Goal: Task Accomplishment & Management: Use online tool/utility

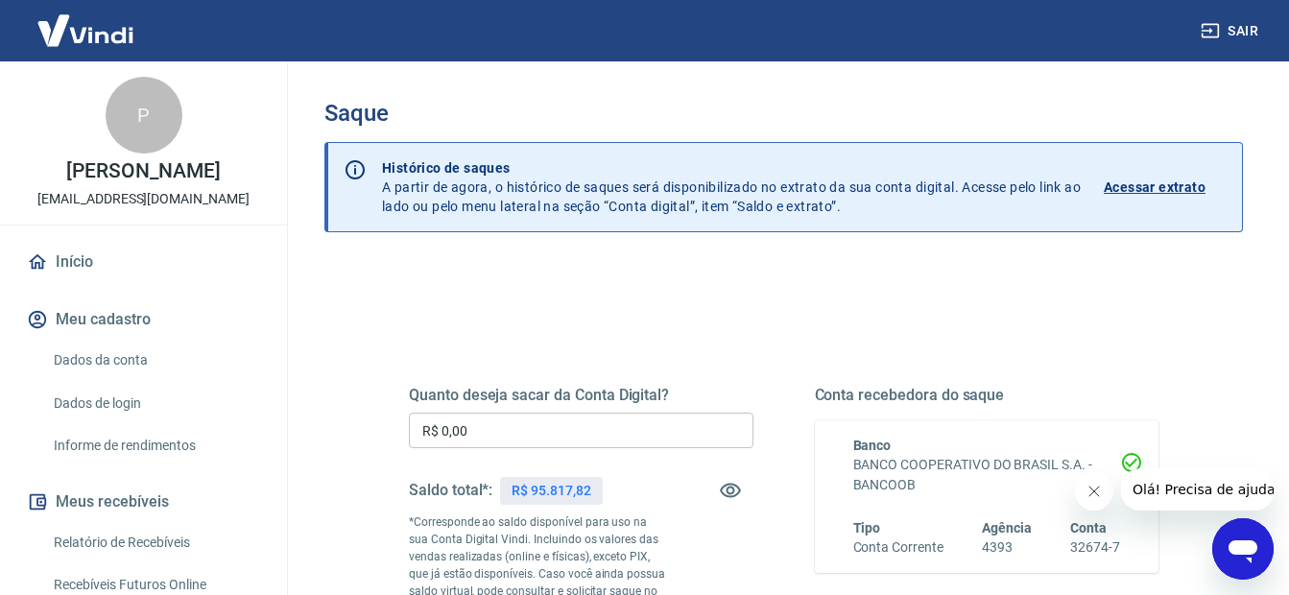
click at [606, 428] on input "R$ 0,00" at bounding box center [581, 430] width 344 height 35
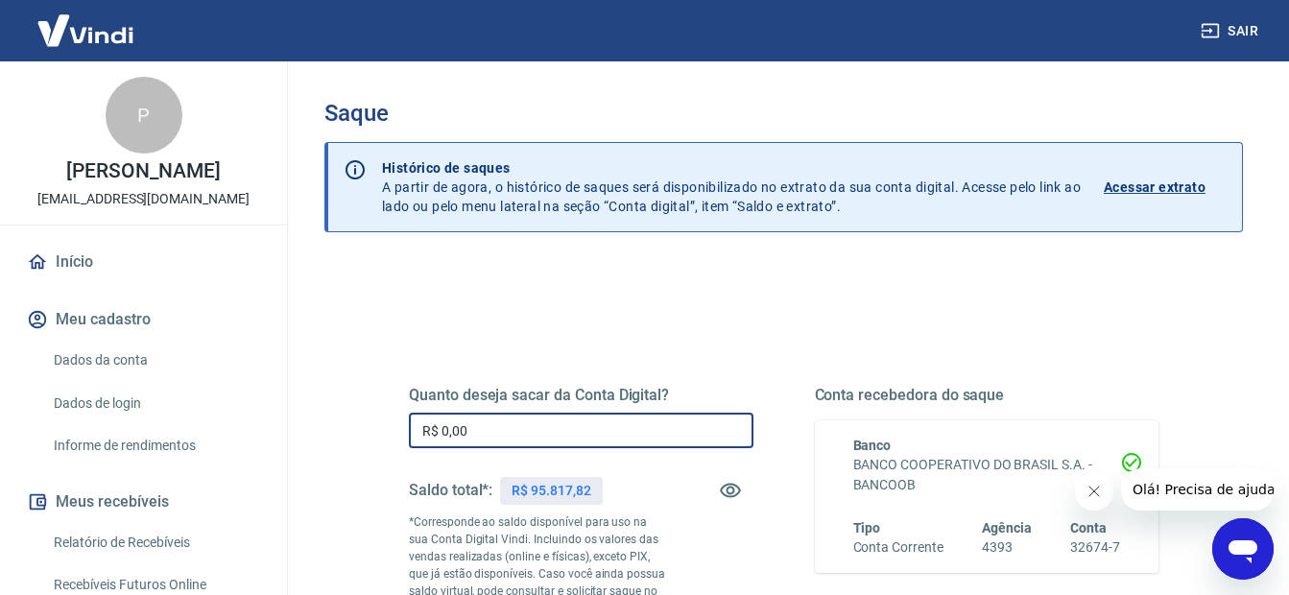
click at [582, 433] on input "R$ 0,00" at bounding box center [581, 430] width 344 height 35
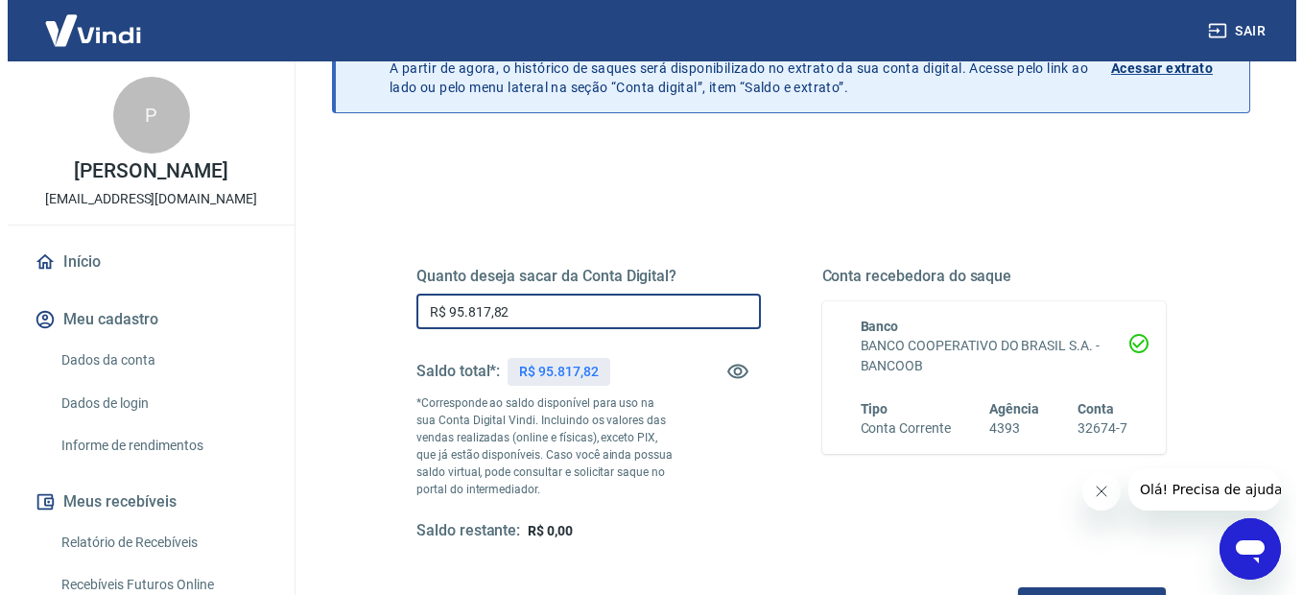
scroll to position [371, 0]
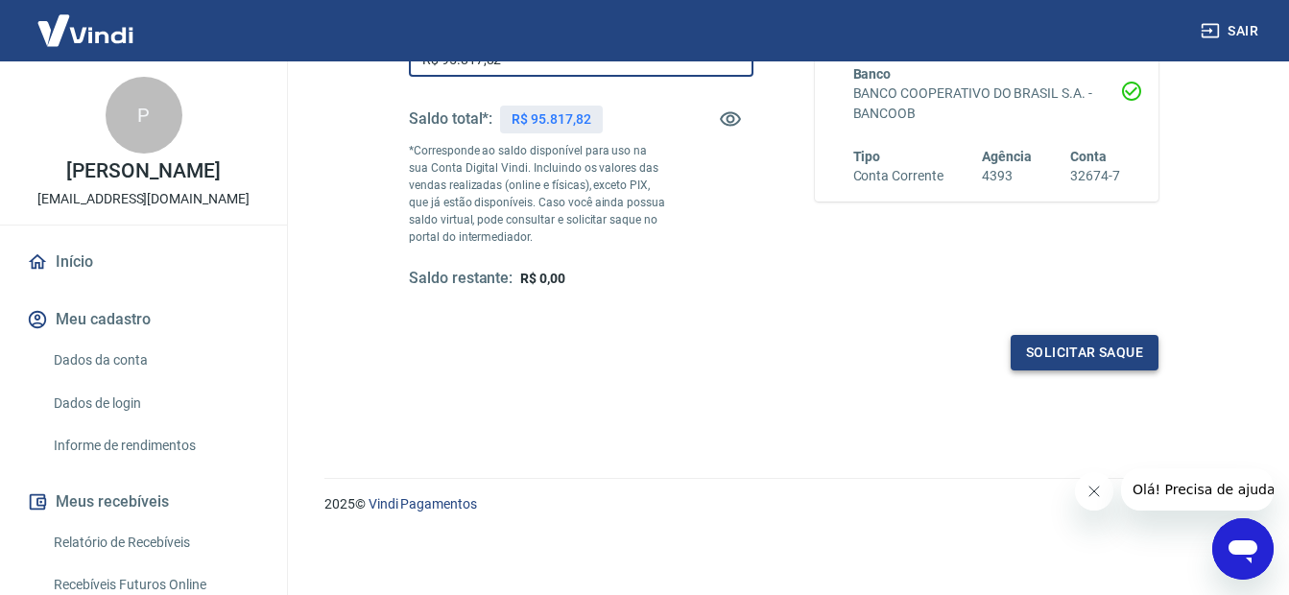
type input "R$ 95.817,82"
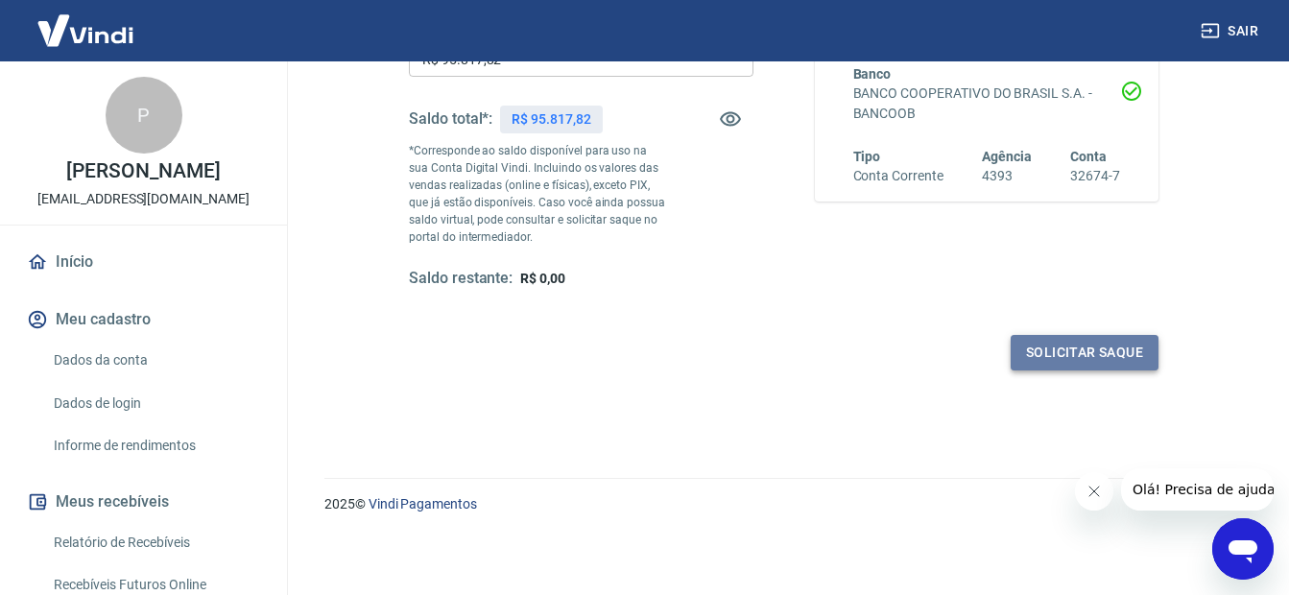
click at [1089, 360] on button "Solicitar saque" at bounding box center [1084, 352] width 148 height 35
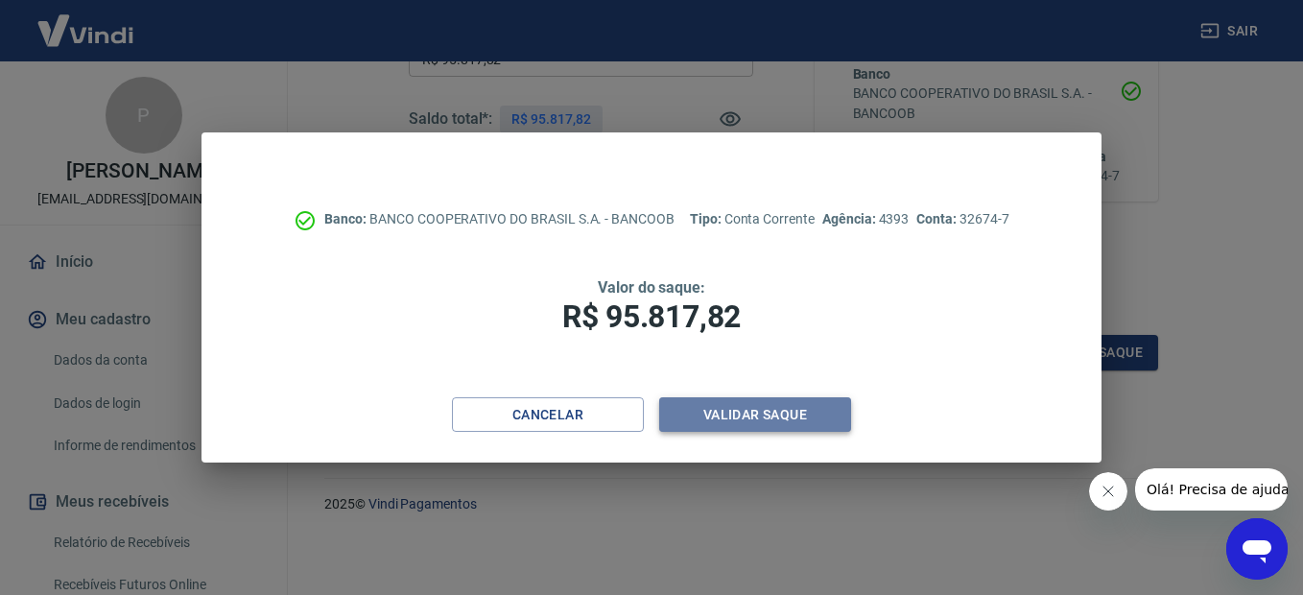
click at [761, 418] on button "Validar saque" at bounding box center [755, 414] width 192 height 35
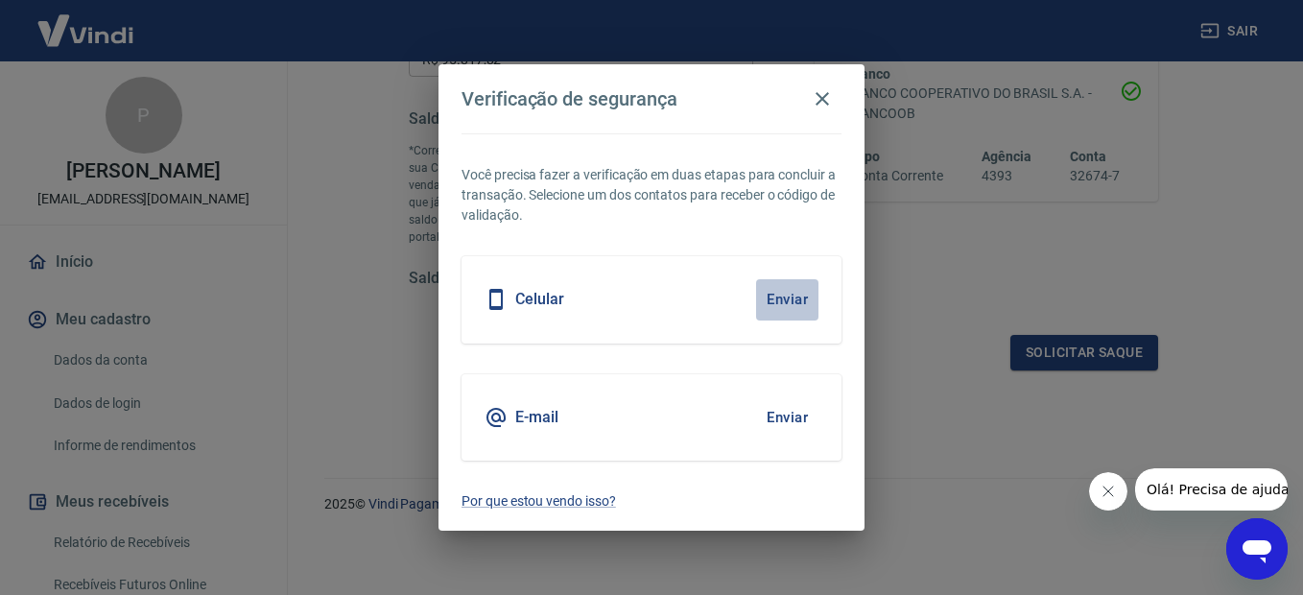
click at [783, 299] on button "Enviar" at bounding box center [787, 299] width 62 height 40
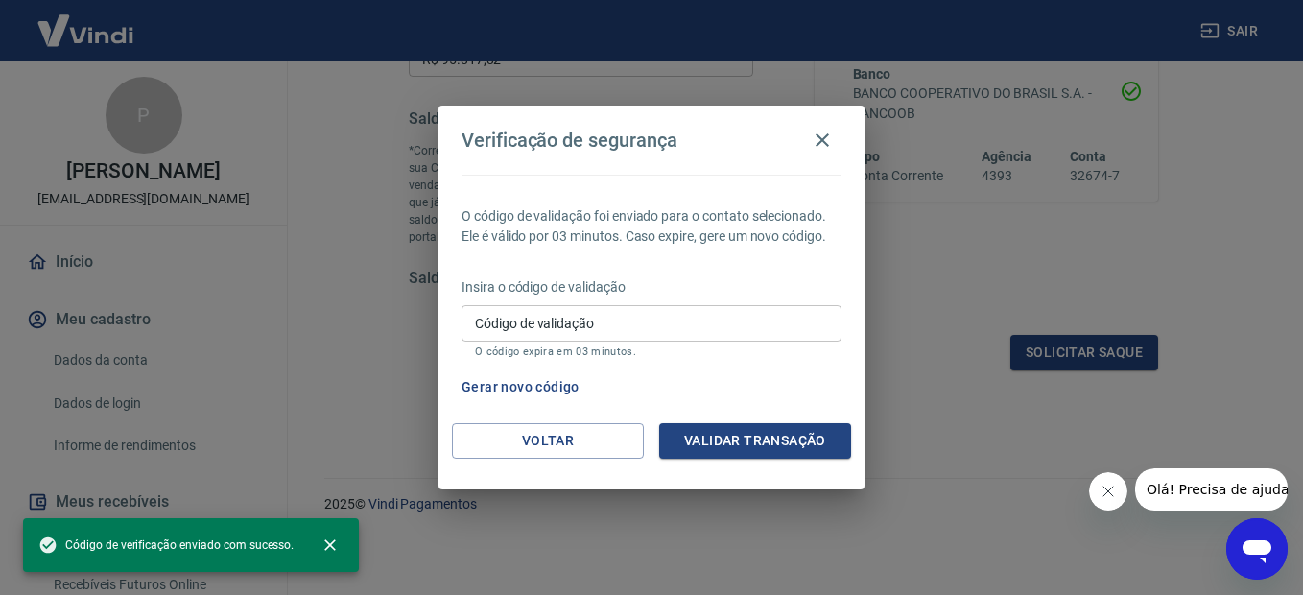
click at [694, 328] on input "Código de validação" at bounding box center [651, 322] width 380 height 35
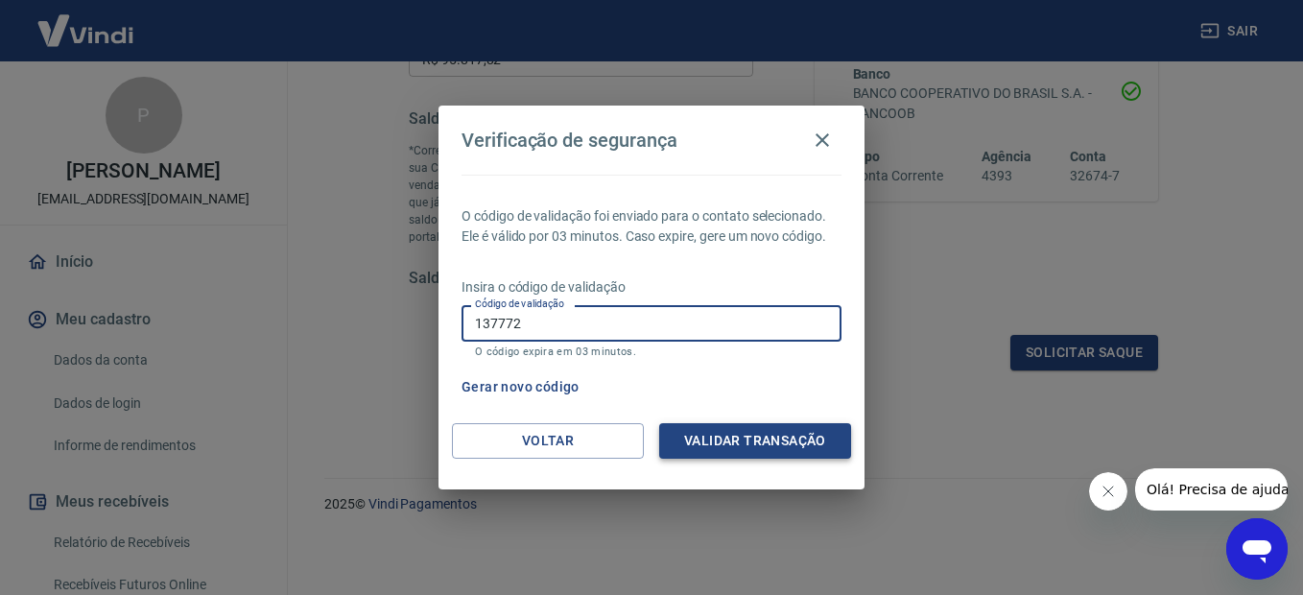
type input "137772"
click at [703, 437] on button "Validar transação" at bounding box center [755, 440] width 192 height 35
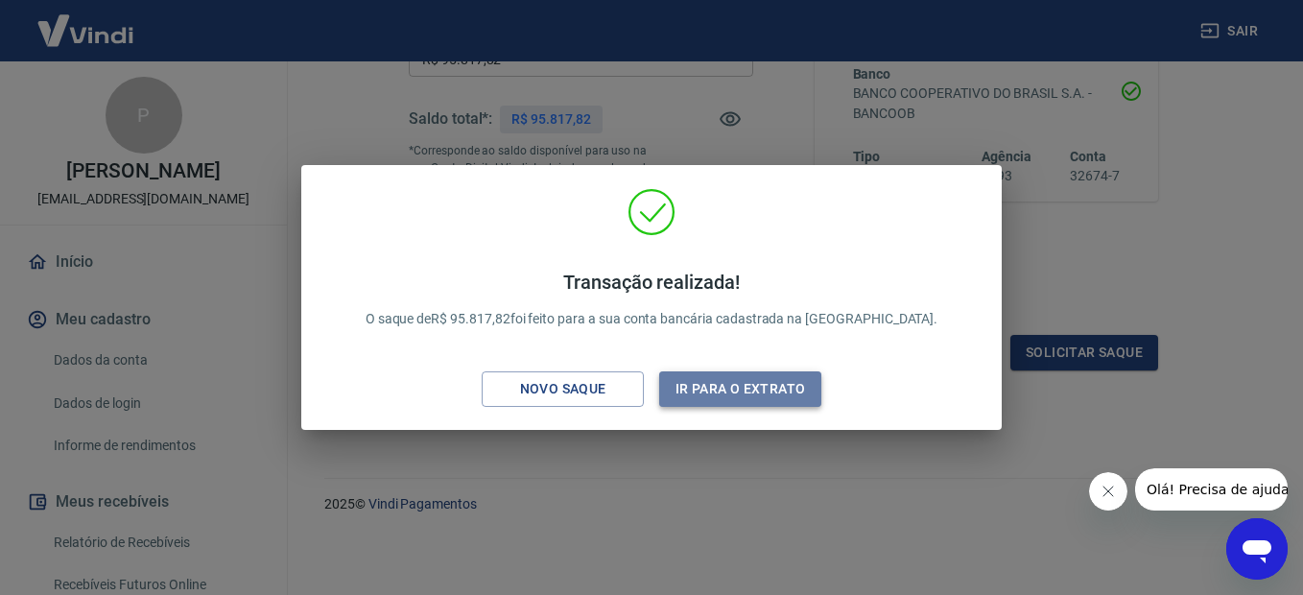
click at [808, 392] on button "Ir para o extrato" at bounding box center [740, 388] width 162 height 35
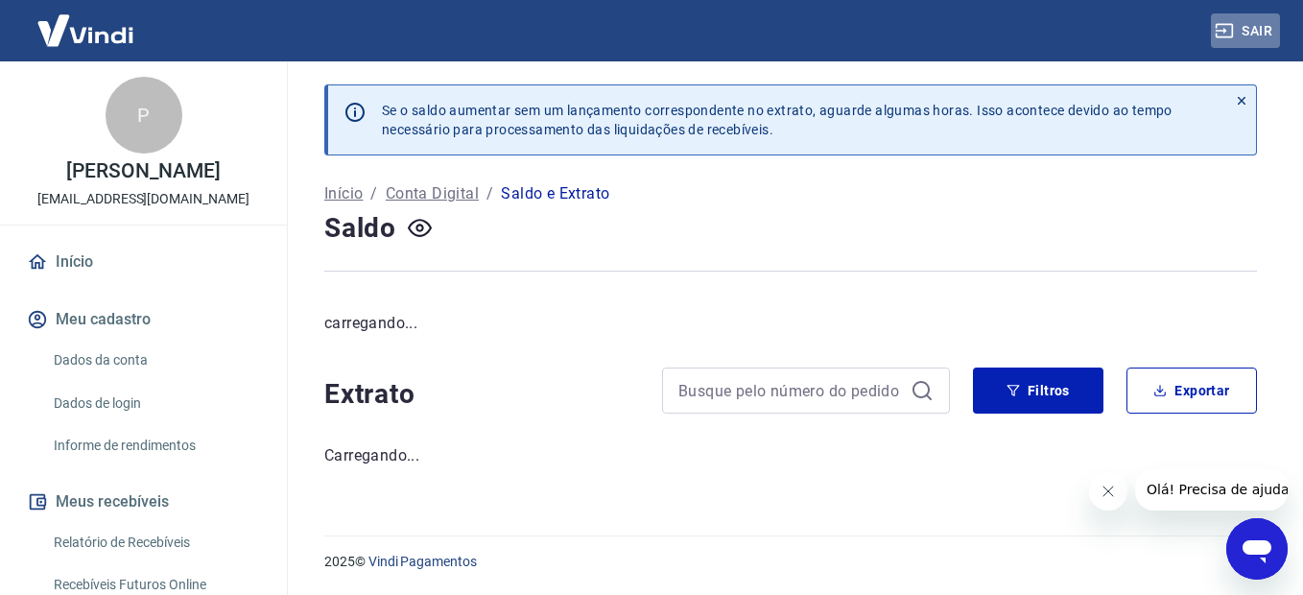
click at [1252, 30] on button "Sair" at bounding box center [1245, 30] width 69 height 35
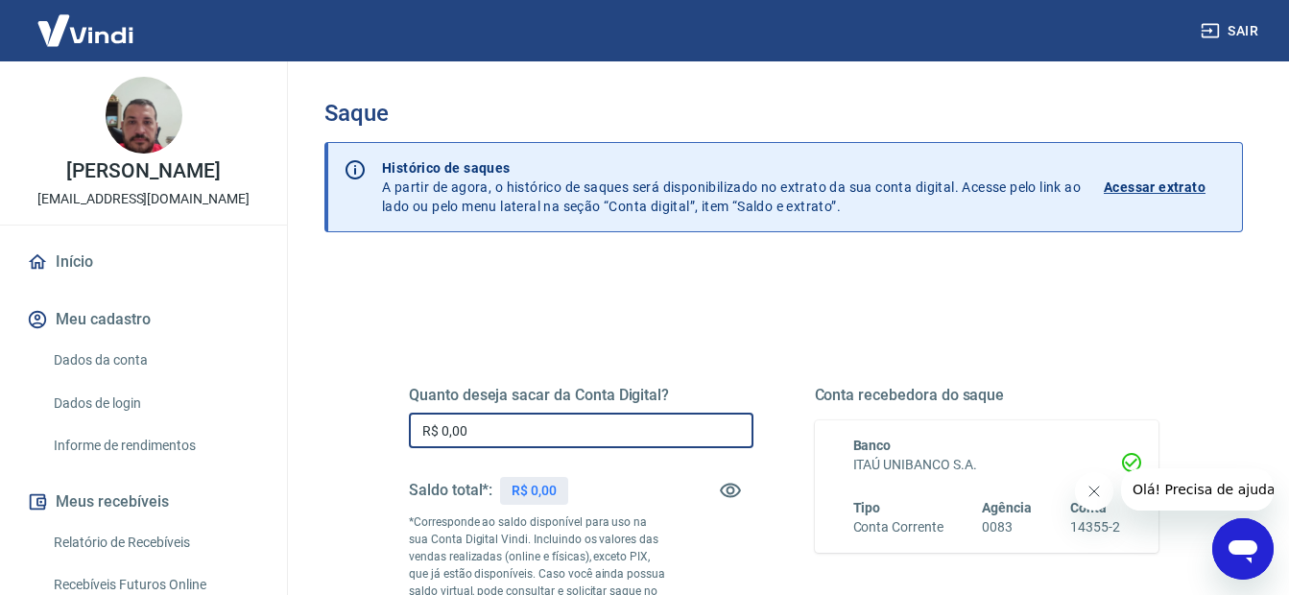
click at [579, 437] on input "R$ 0,00" at bounding box center [581, 430] width 344 height 35
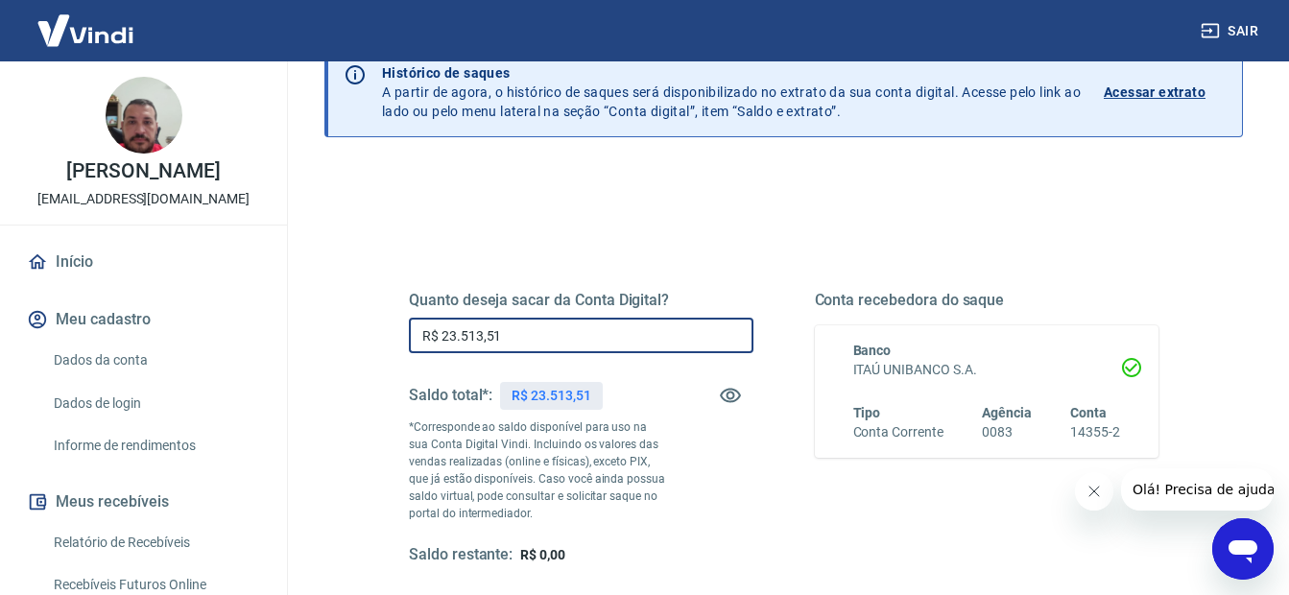
scroll to position [288, 0]
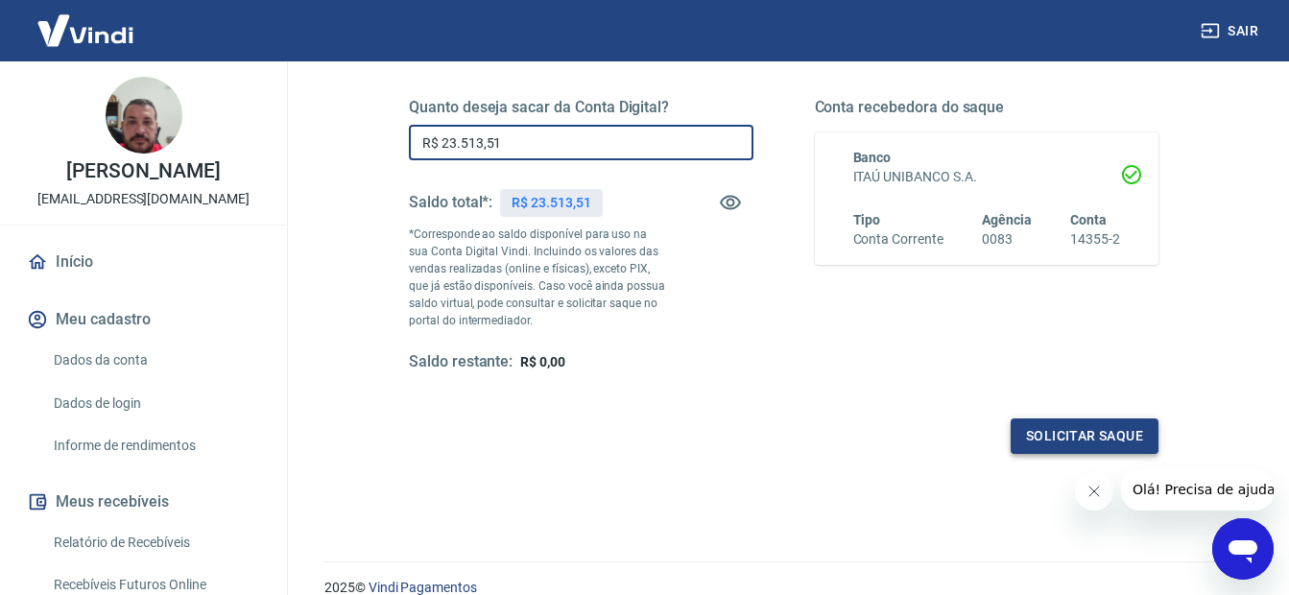
type input "R$ 23.513,51"
click at [1068, 442] on button "Solicitar saque" at bounding box center [1084, 435] width 148 height 35
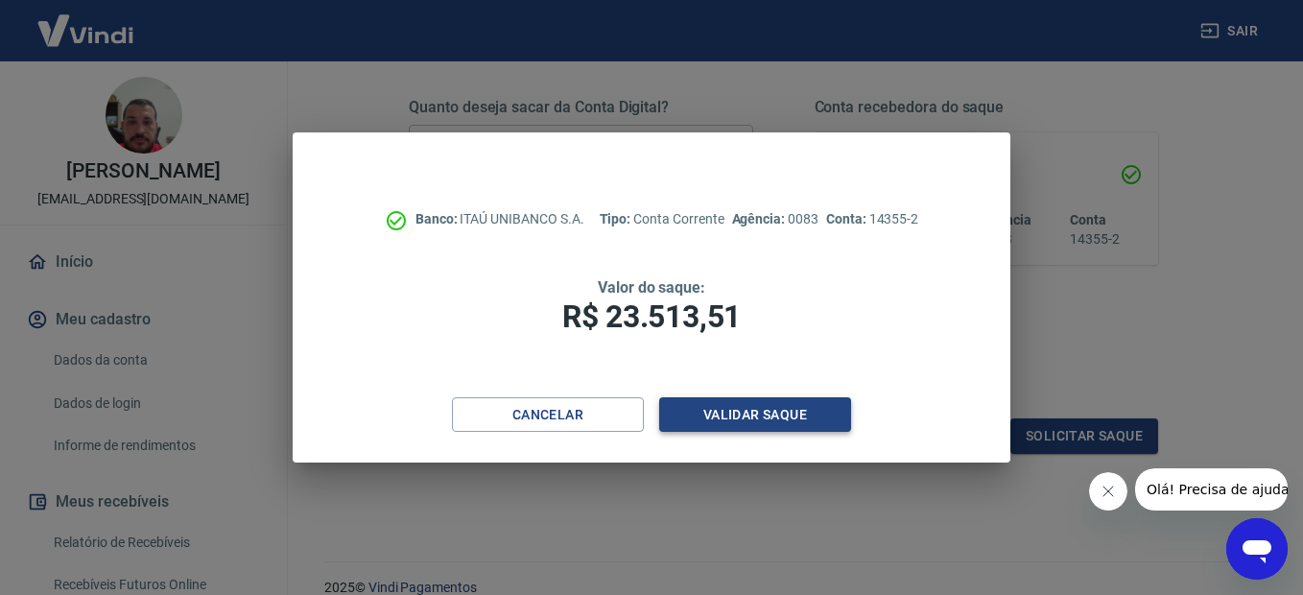
click at [696, 402] on button "Validar saque" at bounding box center [755, 414] width 192 height 35
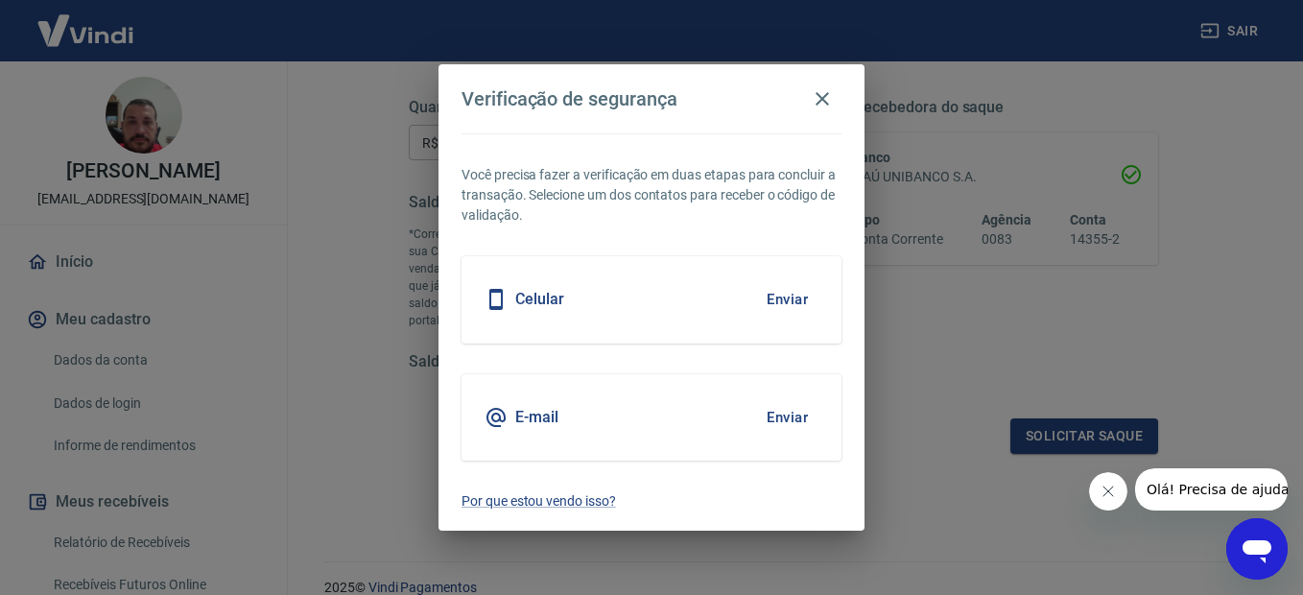
click at [798, 298] on button "Enviar" at bounding box center [787, 299] width 62 height 40
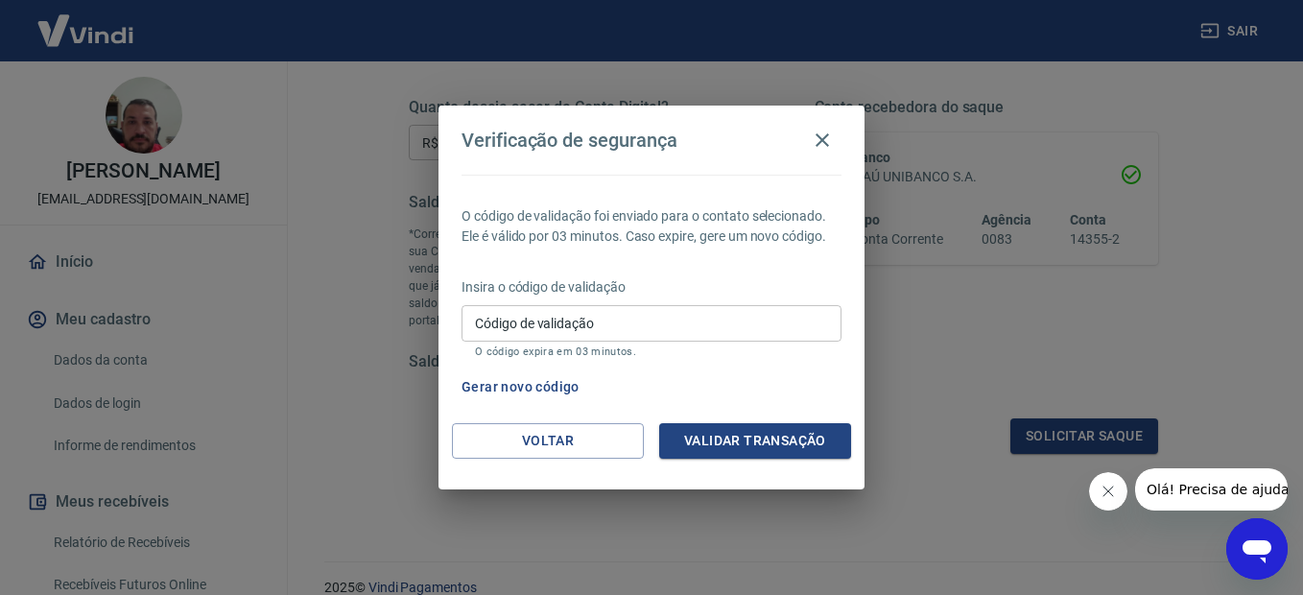
click at [508, 317] on input "Código de validação" at bounding box center [651, 322] width 380 height 35
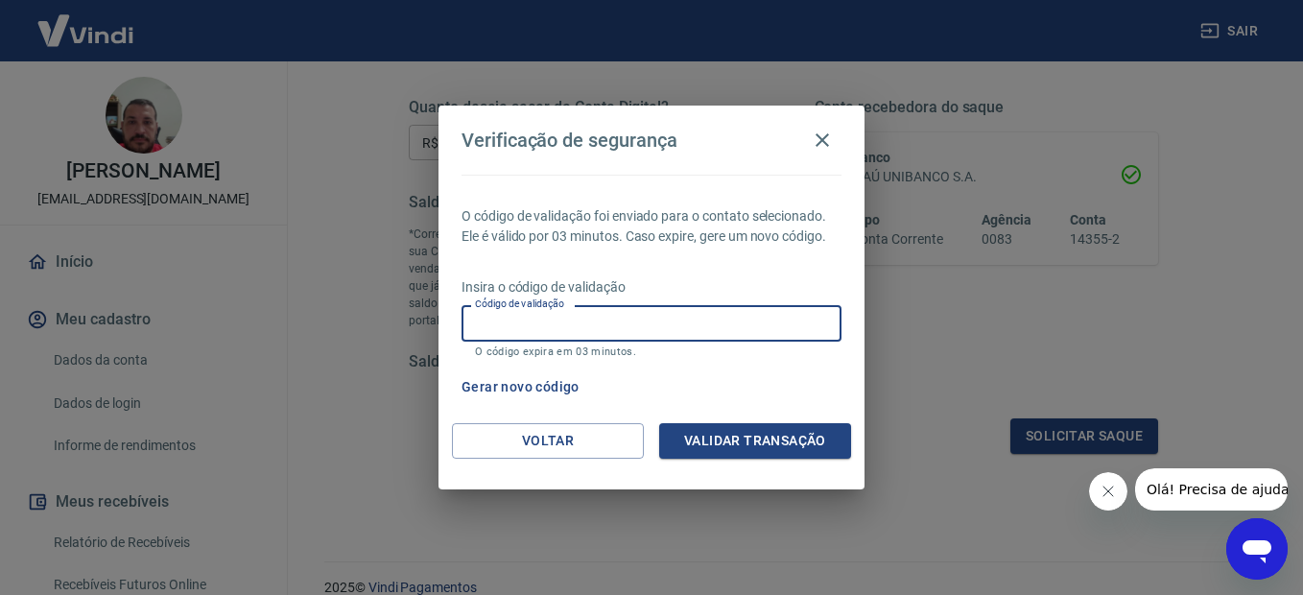
click at [502, 384] on button "Gerar novo código" at bounding box center [520, 386] width 133 height 35
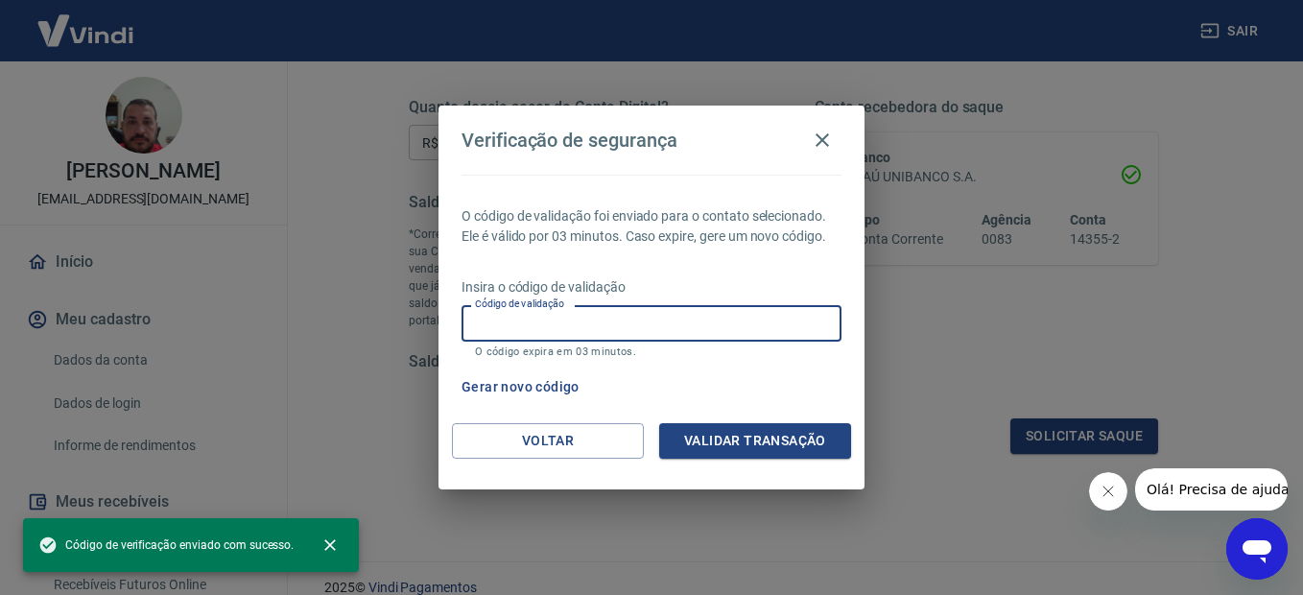
click at [561, 325] on input "Código de validação" at bounding box center [651, 322] width 380 height 35
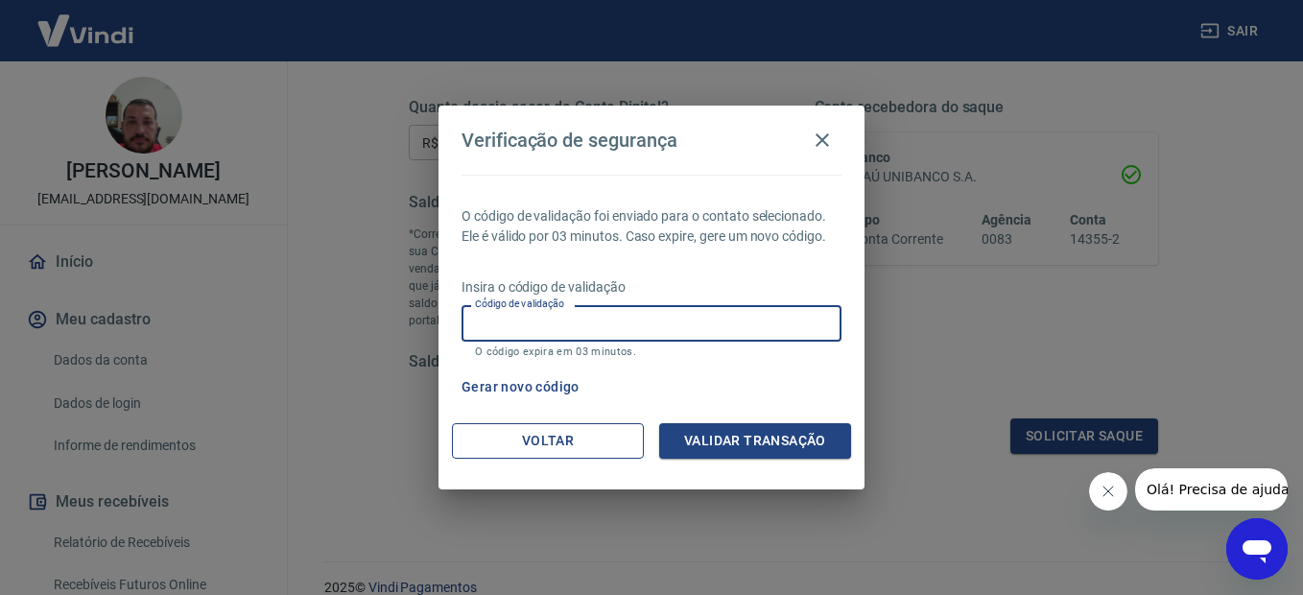
click at [596, 452] on button "Voltar" at bounding box center [548, 440] width 192 height 35
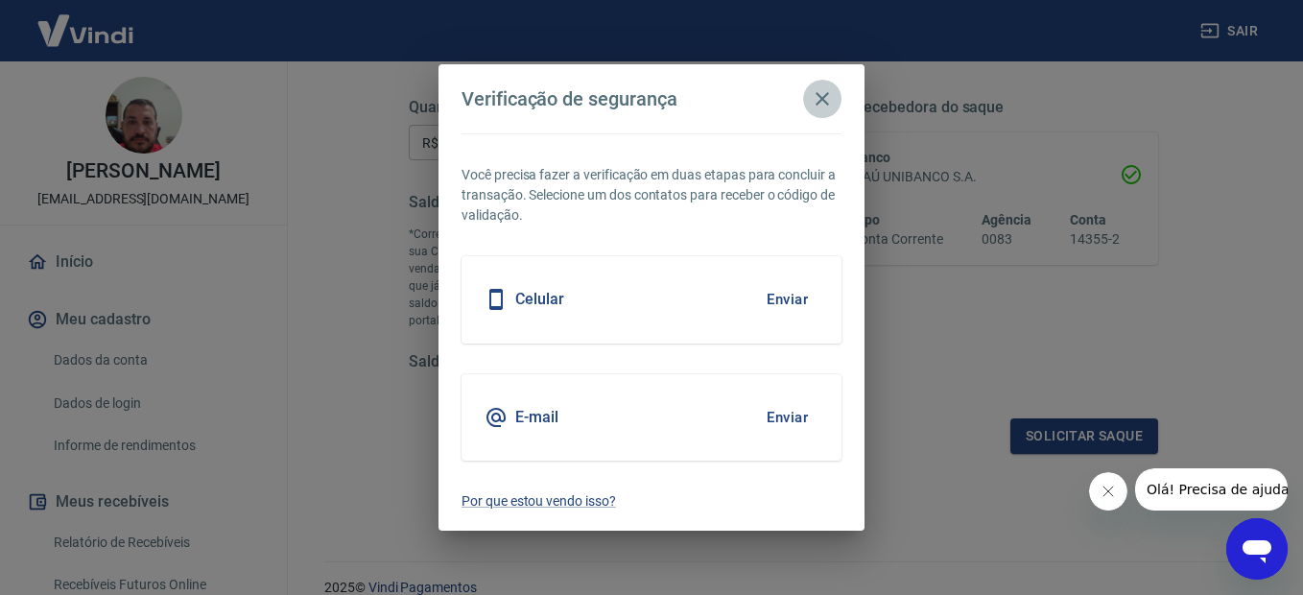
click at [824, 99] on icon "button" at bounding box center [822, 98] width 23 height 23
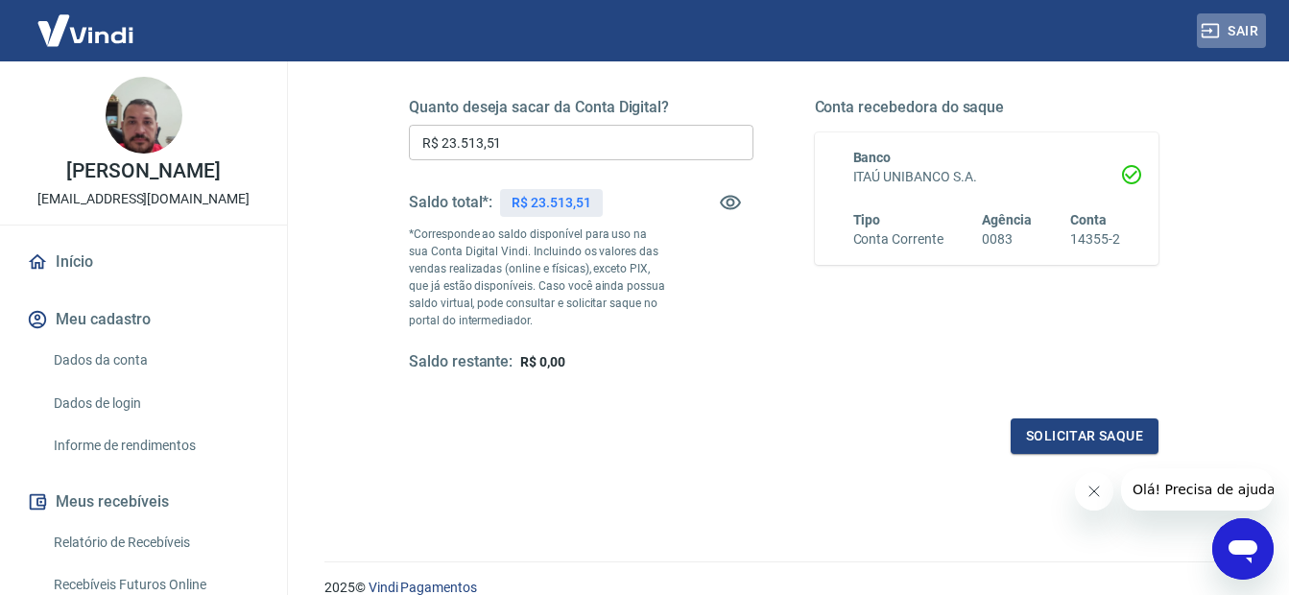
click at [1229, 28] on button "Sair" at bounding box center [1230, 30] width 69 height 35
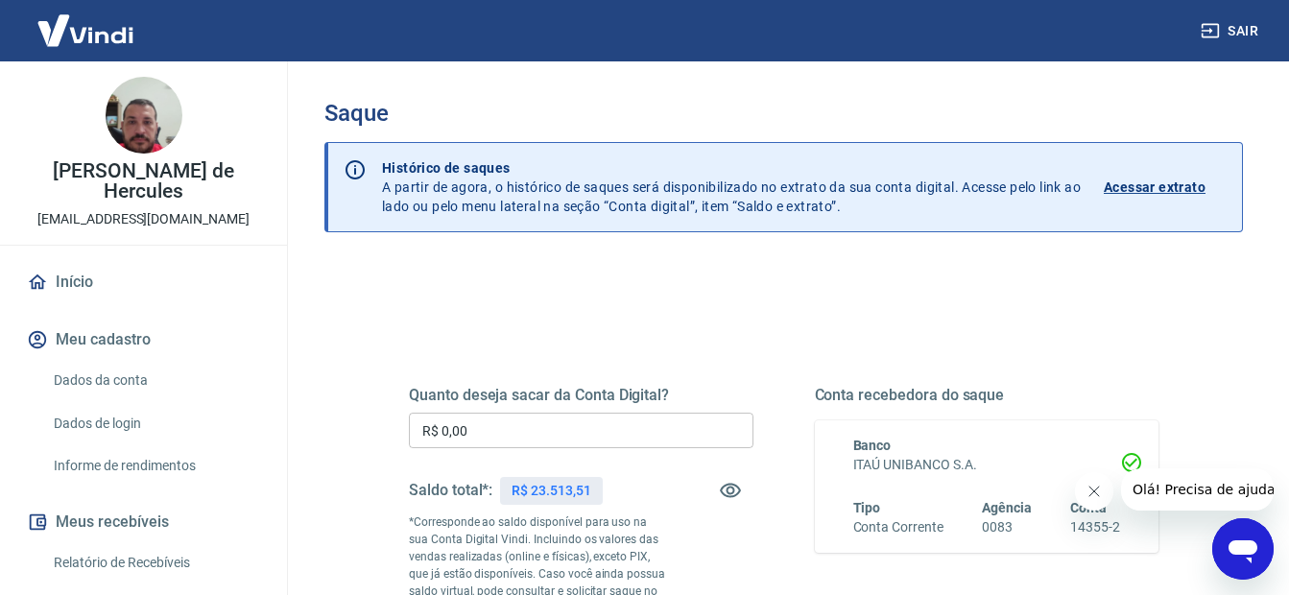
click at [561, 436] on input "R$ 0,00" at bounding box center [581, 430] width 344 height 35
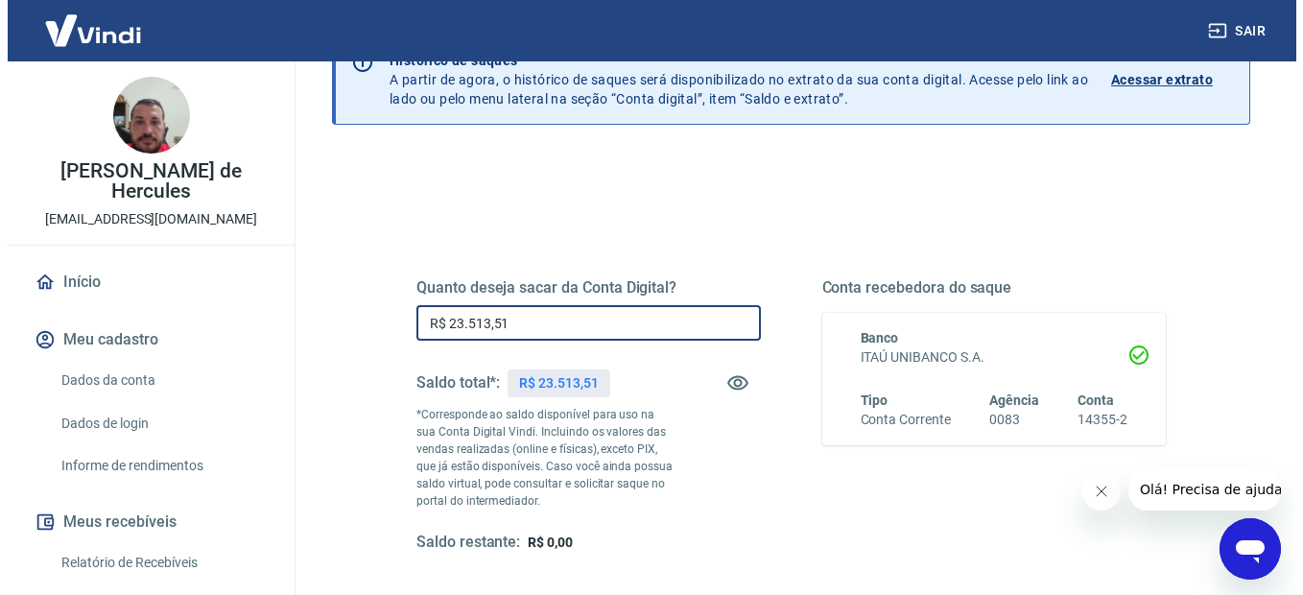
scroll to position [288, 0]
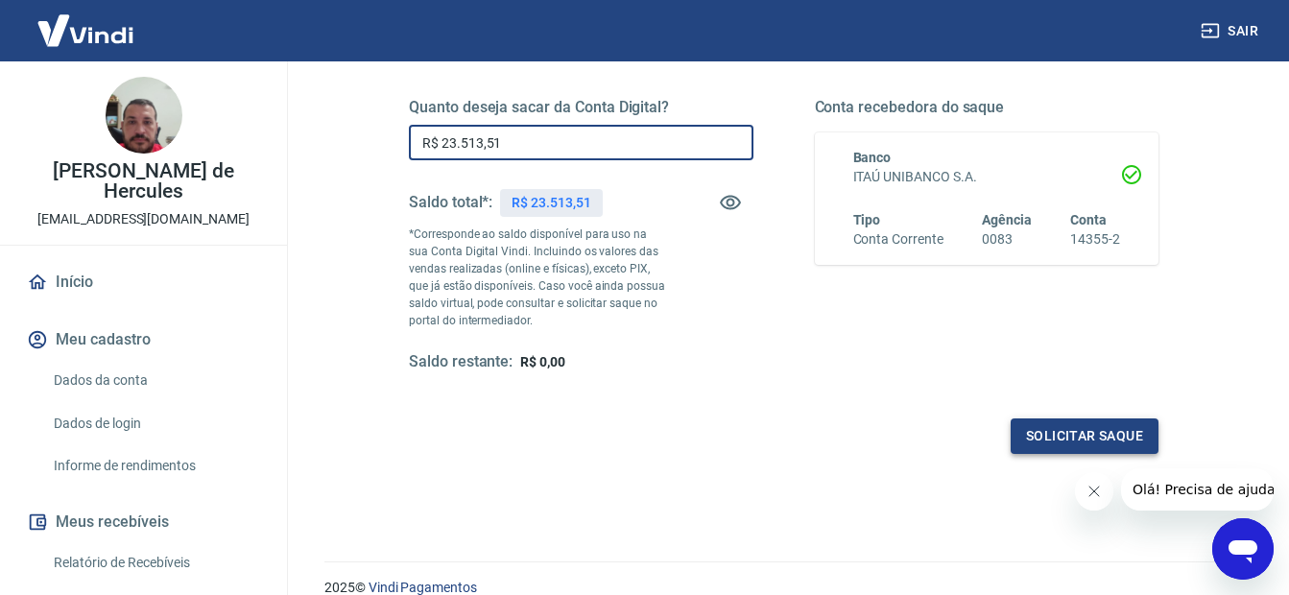
type input "R$ 23.513,51"
click at [1067, 440] on button "Solicitar saque" at bounding box center [1084, 435] width 148 height 35
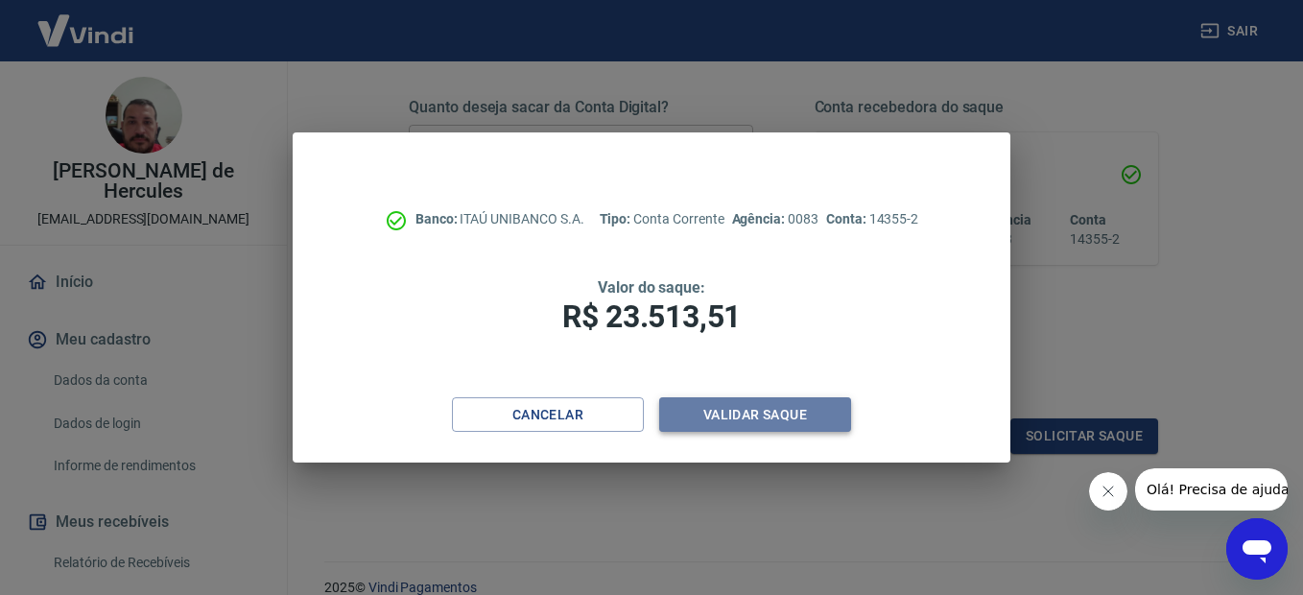
click at [805, 407] on button "Validar saque" at bounding box center [755, 414] width 192 height 35
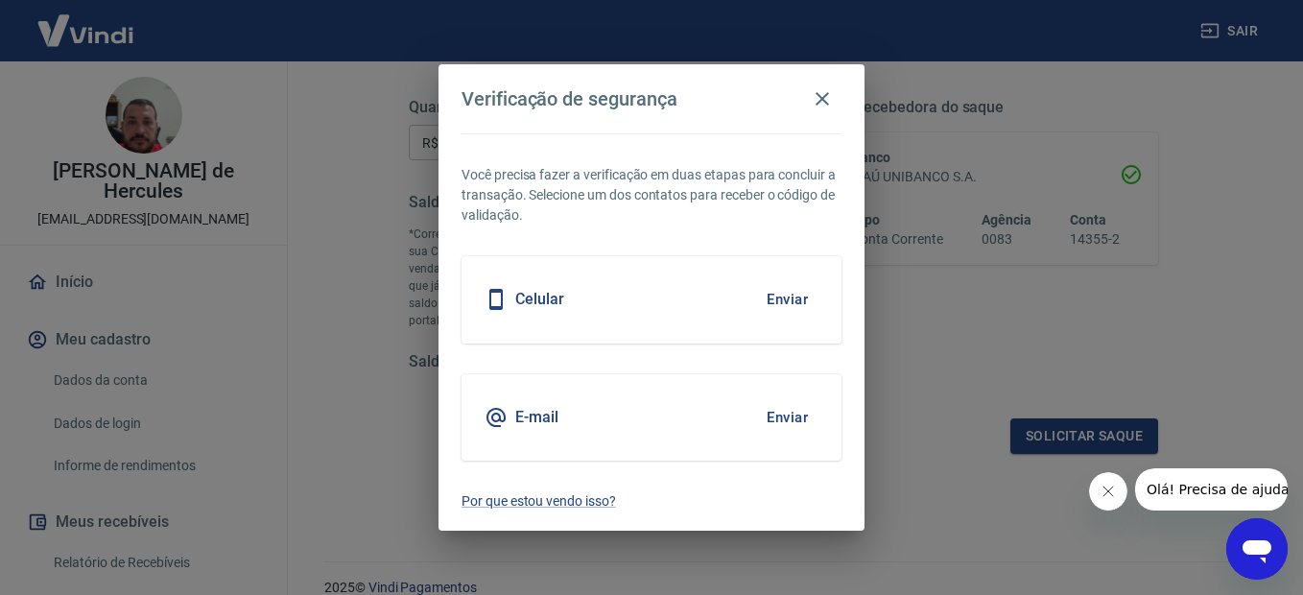
click at [795, 298] on button "Enviar" at bounding box center [787, 299] width 62 height 40
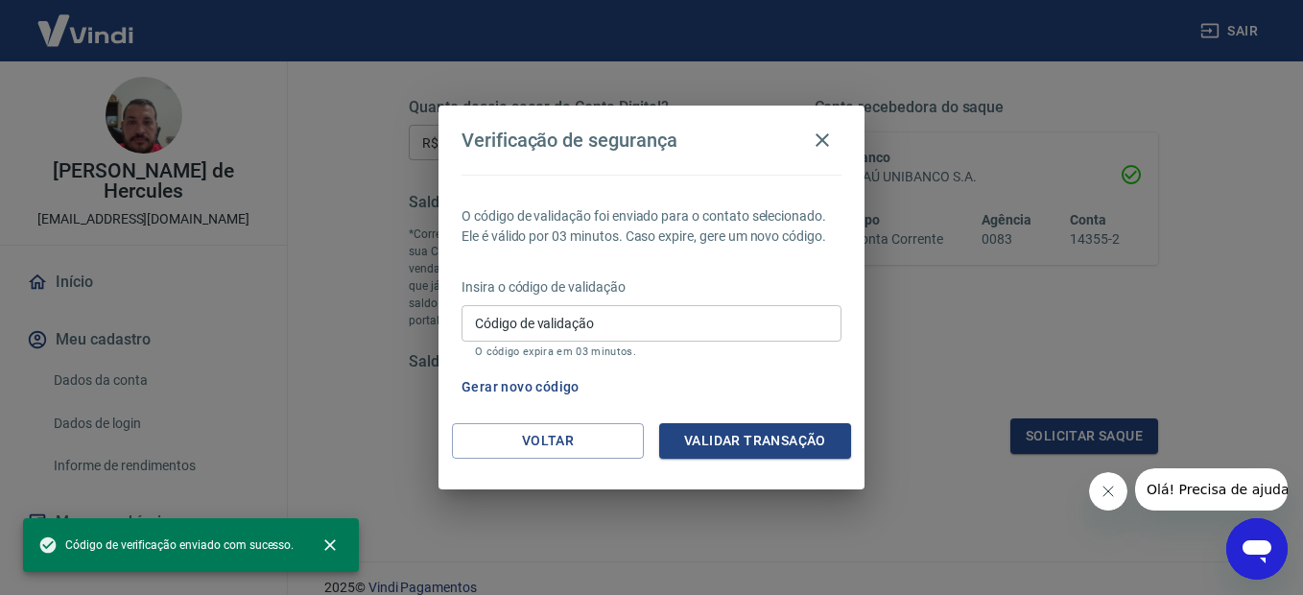
click at [757, 331] on input "Código de validação" at bounding box center [651, 322] width 380 height 35
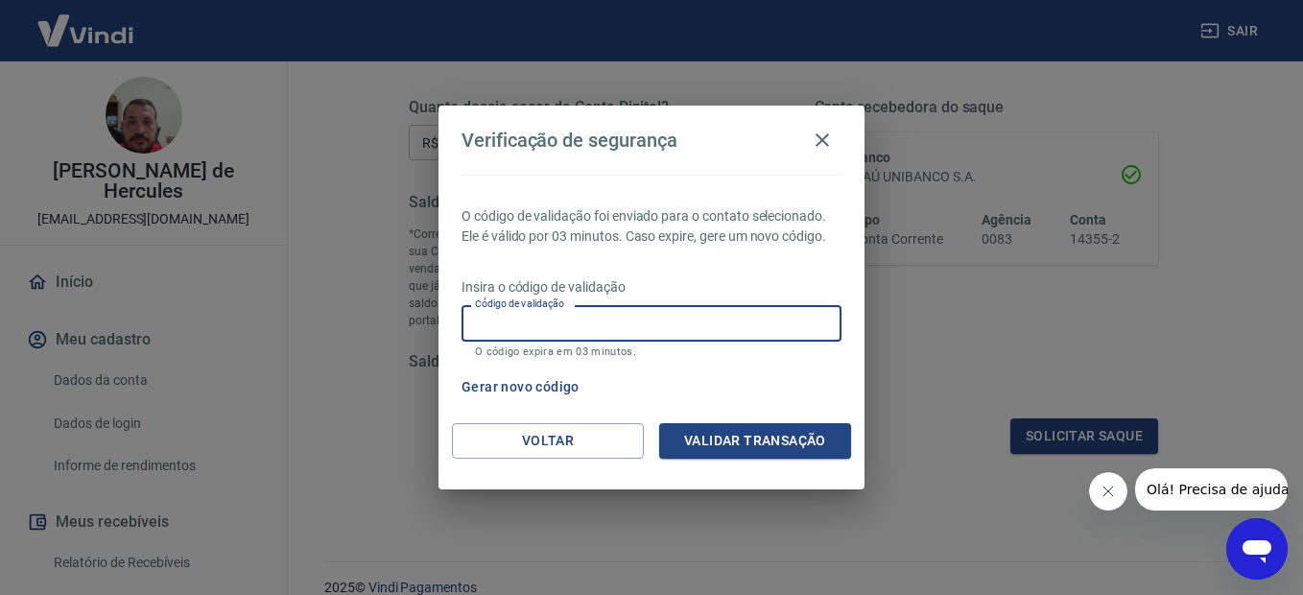
click at [731, 335] on input "Código de validação" at bounding box center [651, 322] width 380 height 35
click at [731, 331] on input "Código de validação" at bounding box center [651, 322] width 380 height 35
type input "688570"
click at [784, 450] on button "Validar transação" at bounding box center [755, 440] width 192 height 35
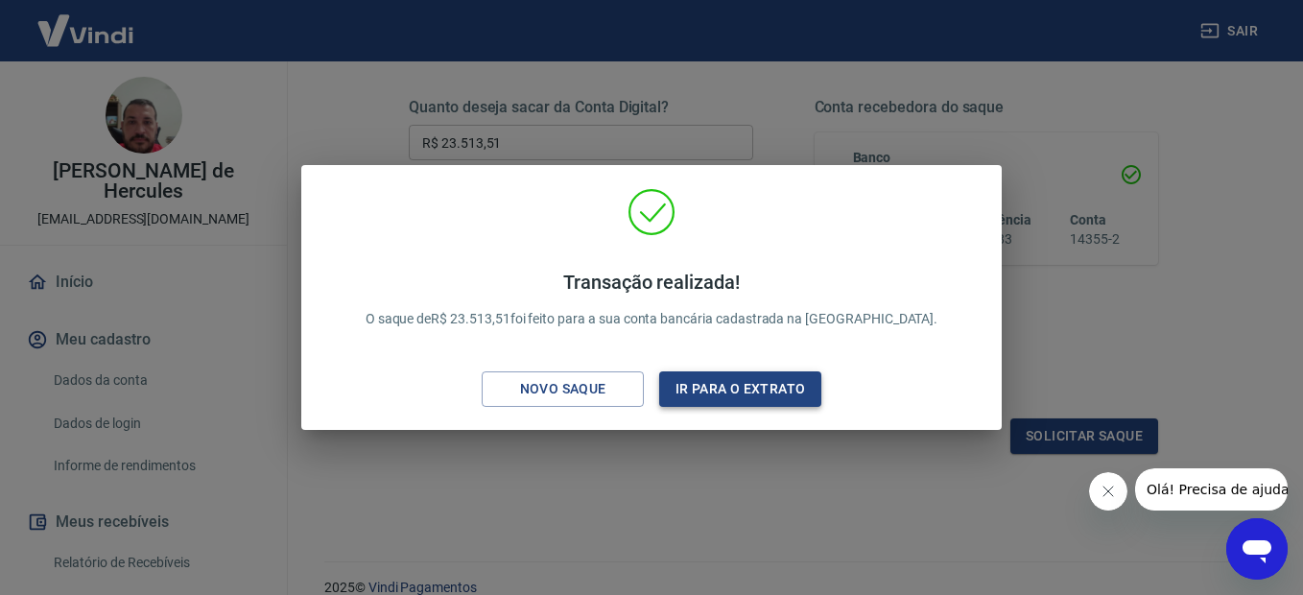
click at [756, 376] on button "Ir para o extrato" at bounding box center [740, 388] width 162 height 35
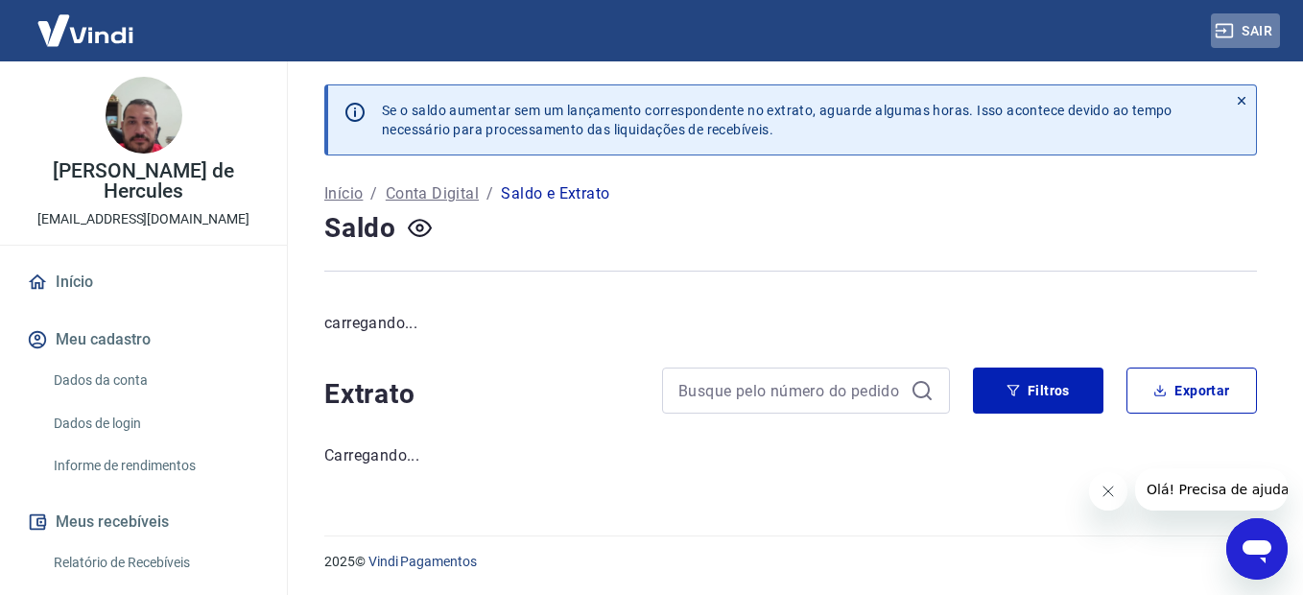
click at [1231, 42] on button "Sair" at bounding box center [1245, 30] width 69 height 35
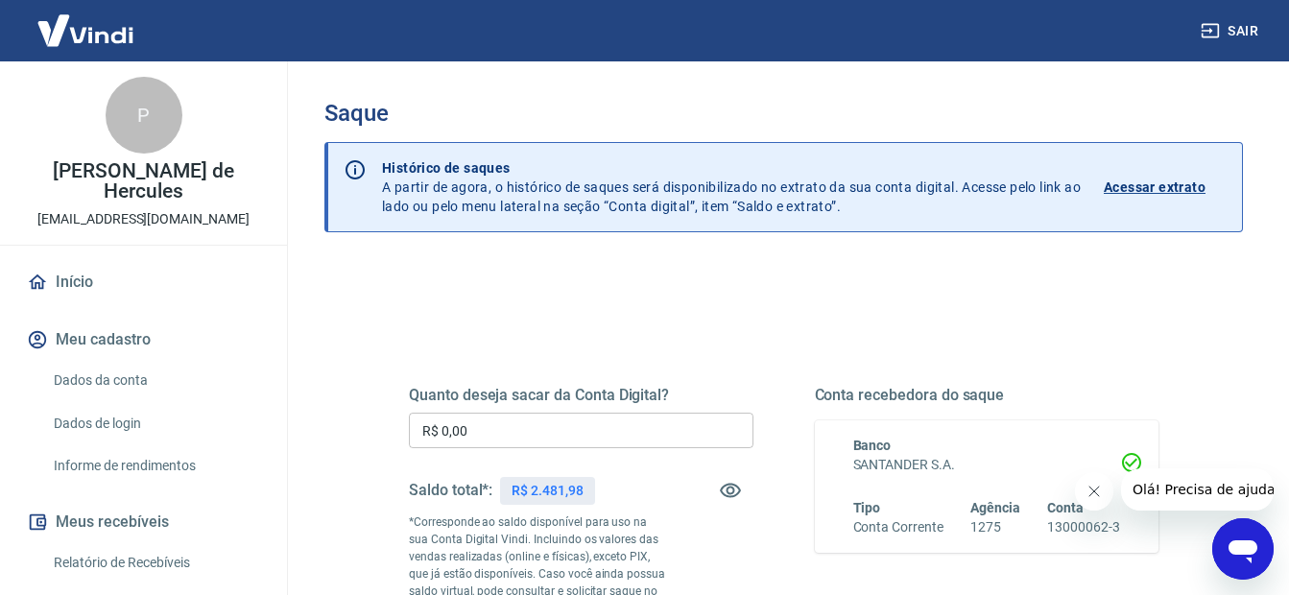
click at [602, 439] on input "R$ 0,00" at bounding box center [581, 430] width 344 height 35
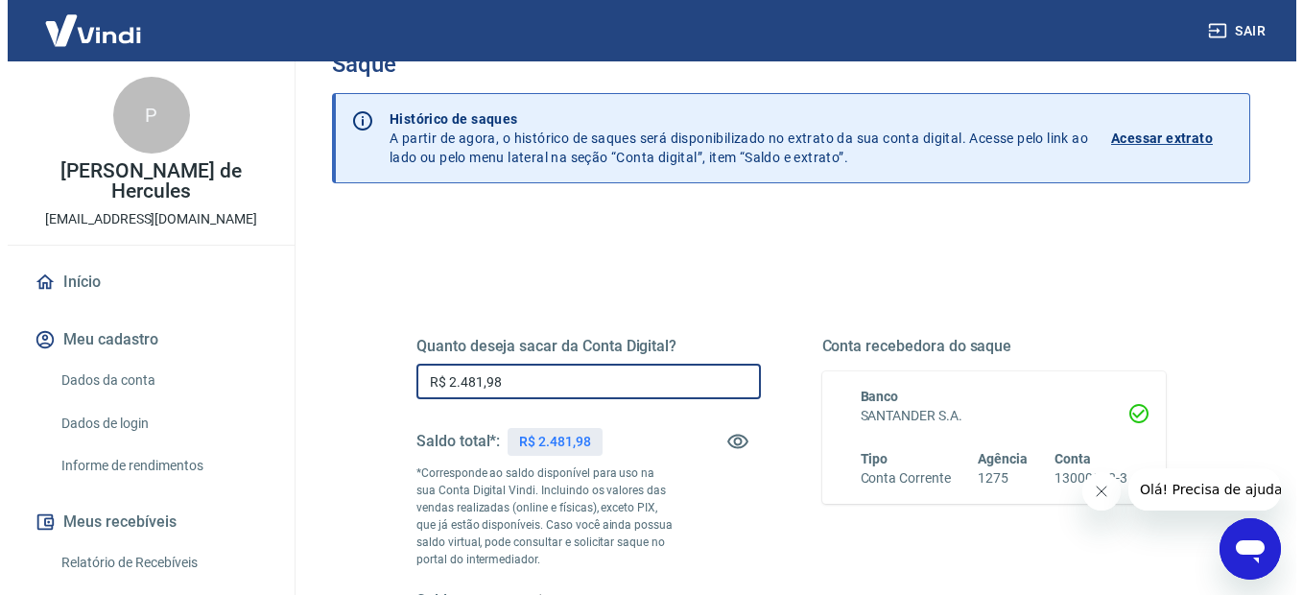
scroll to position [192, 0]
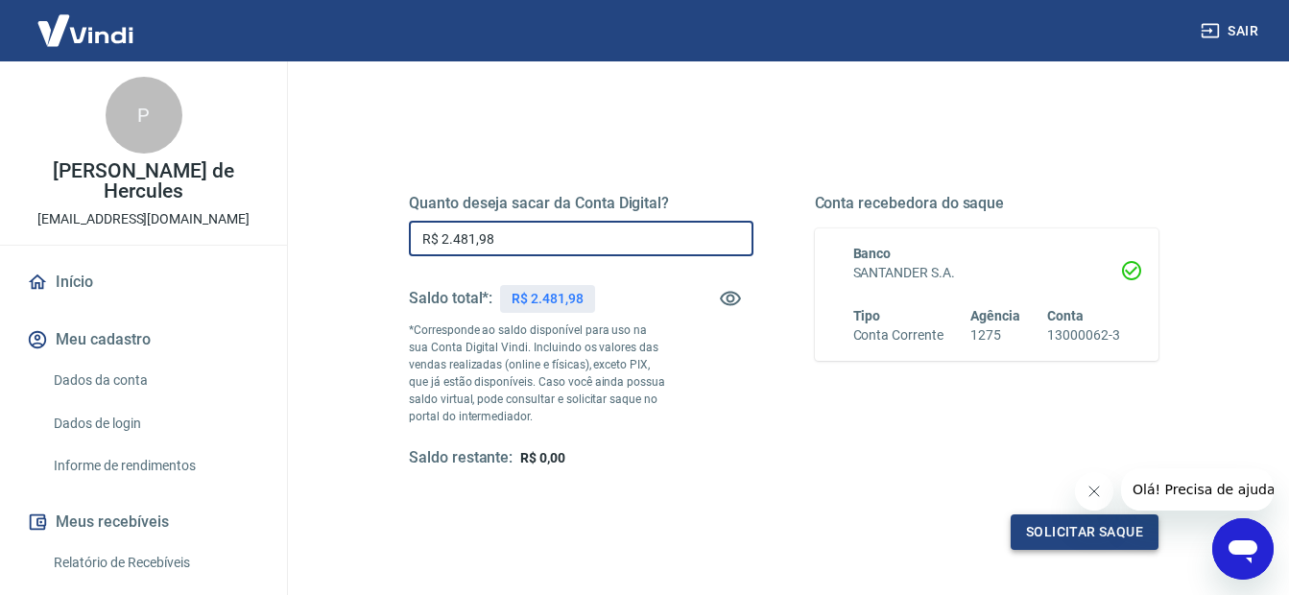
type input "R$ 2.481,98"
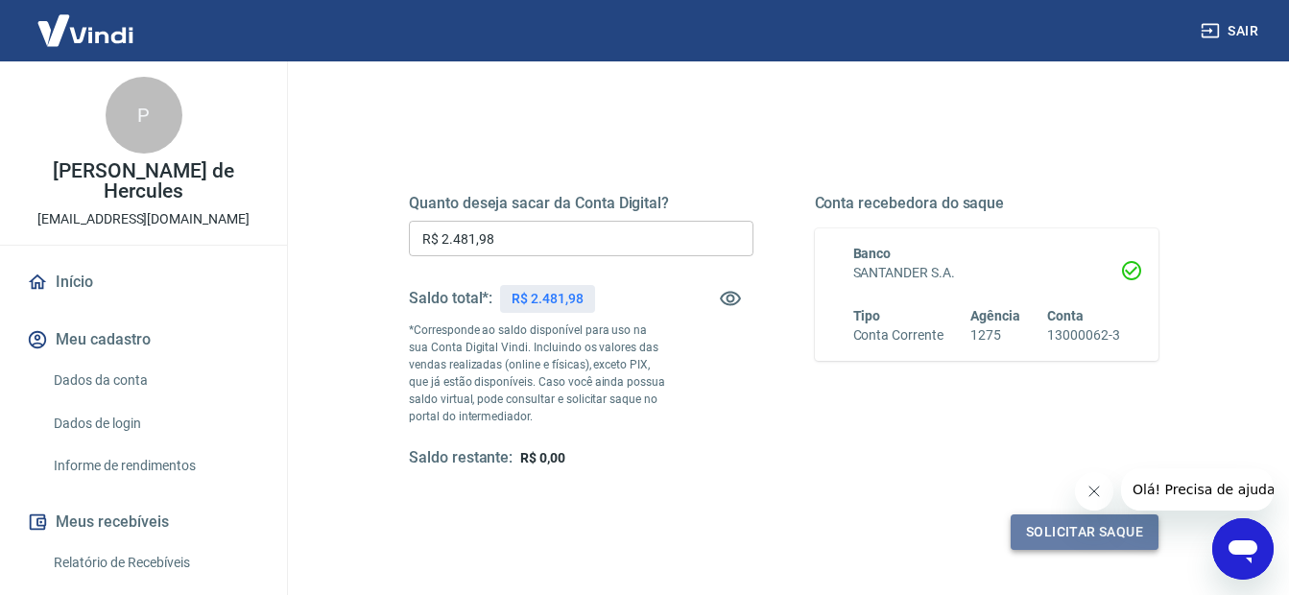
click at [1055, 530] on button "Solicitar saque" at bounding box center [1084, 531] width 148 height 35
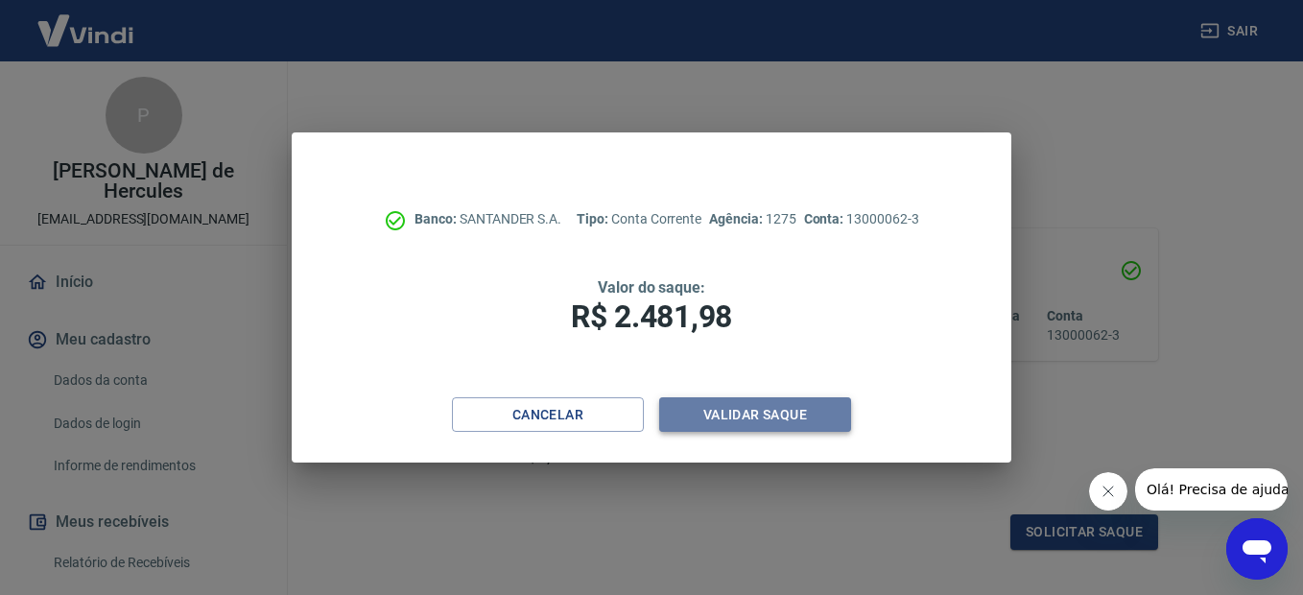
click at [742, 410] on button "Validar saque" at bounding box center [755, 414] width 192 height 35
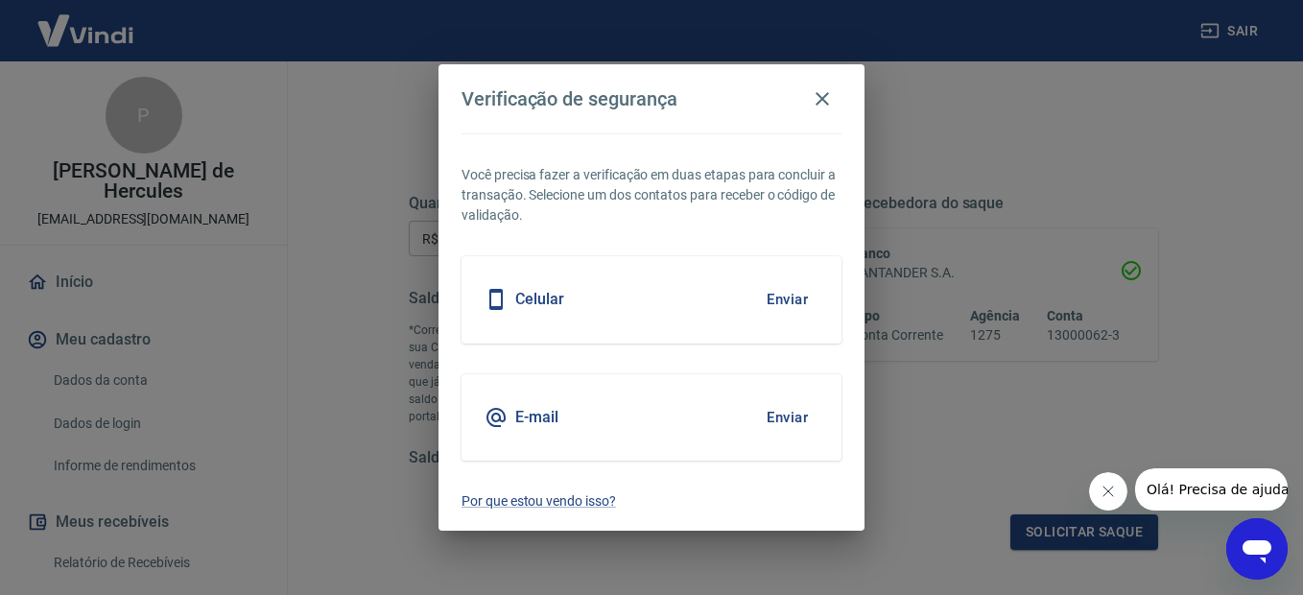
click at [768, 300] on button "Enviar" at bounding box center [787, 299] width 62 height 40
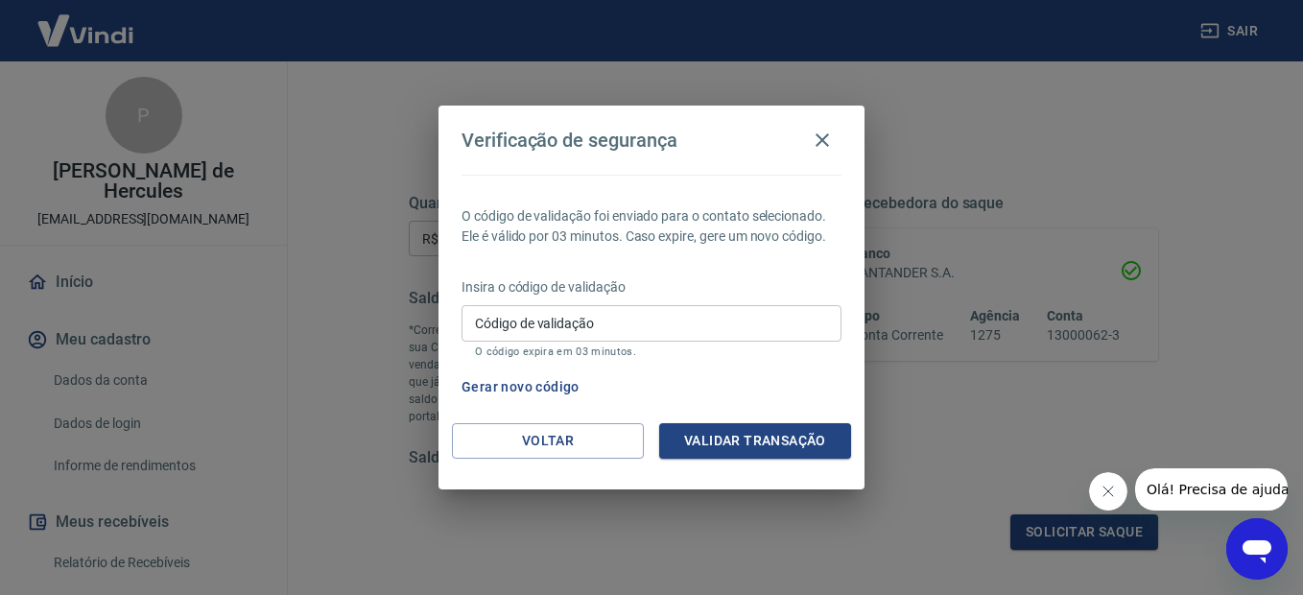
click at [555, 324] on input "Código de validação" at bounding box center [651, 322] width 380 height 35
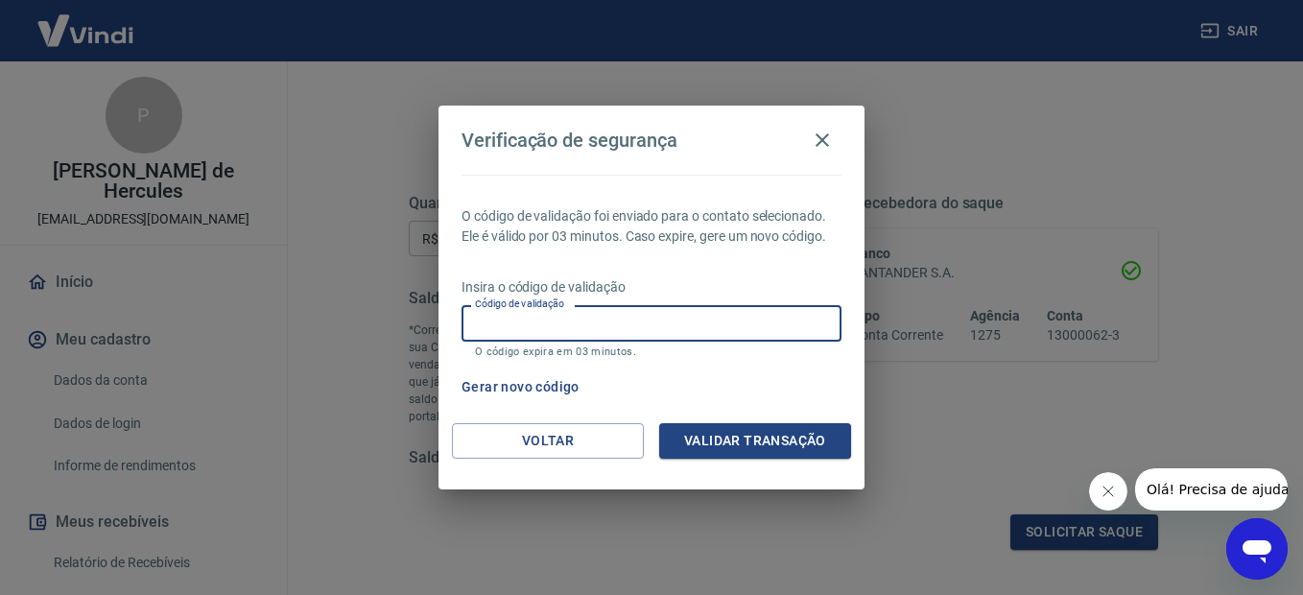
click at [583, 327] on input "Código de validação" at bounding box center [651, 322] width 380 height 35
type input "747847"
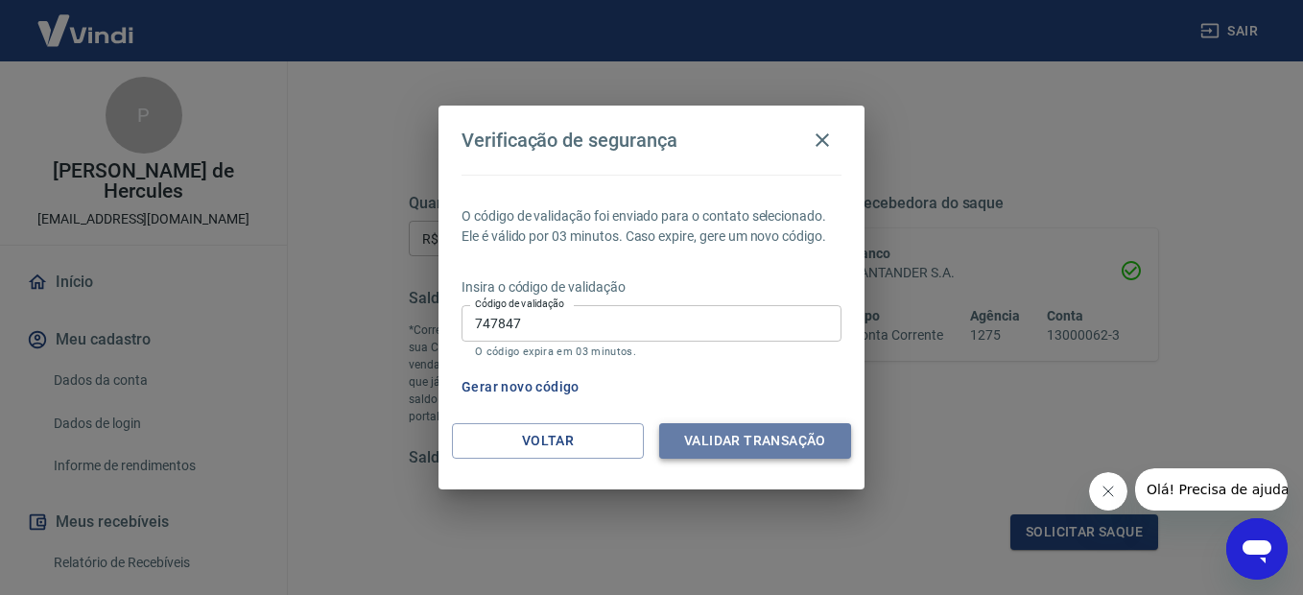
click at [718, 437] on button "Validar transação" at bounding box center [755, 440] width 192 height 35
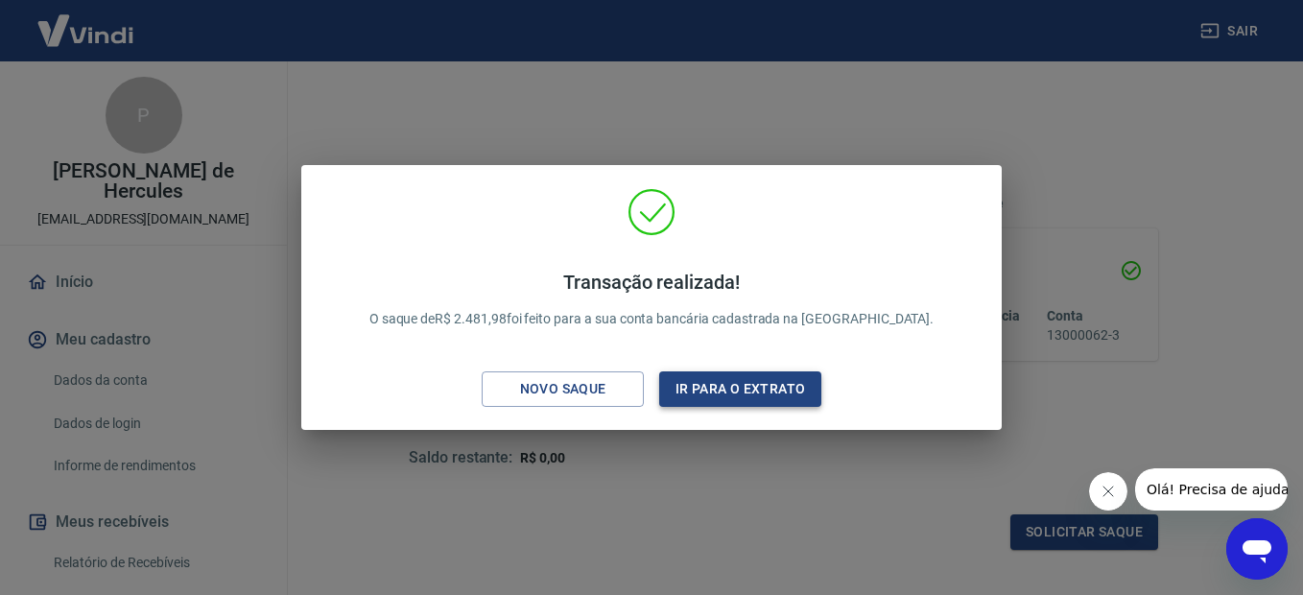
click at [722, 381] on button "Ir para o extrato" at bounding box center [740, 388] width 162 height 35
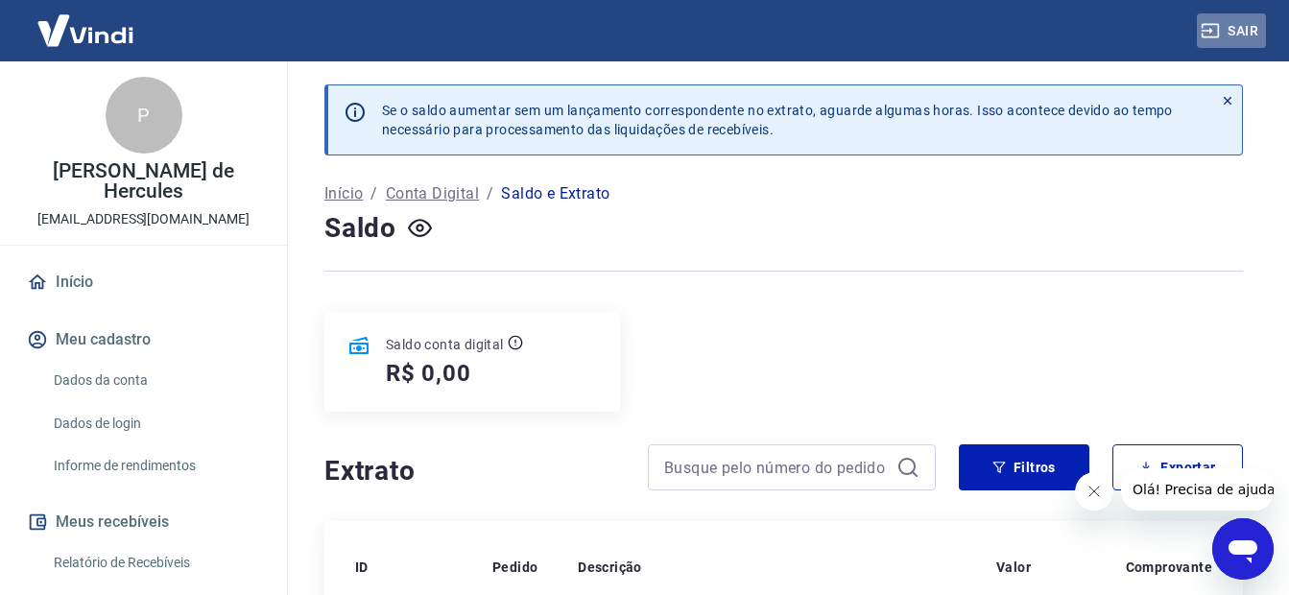
click at [1254, 29] on button "Sair" at bounding box center [1230, 30] width 69 height 35
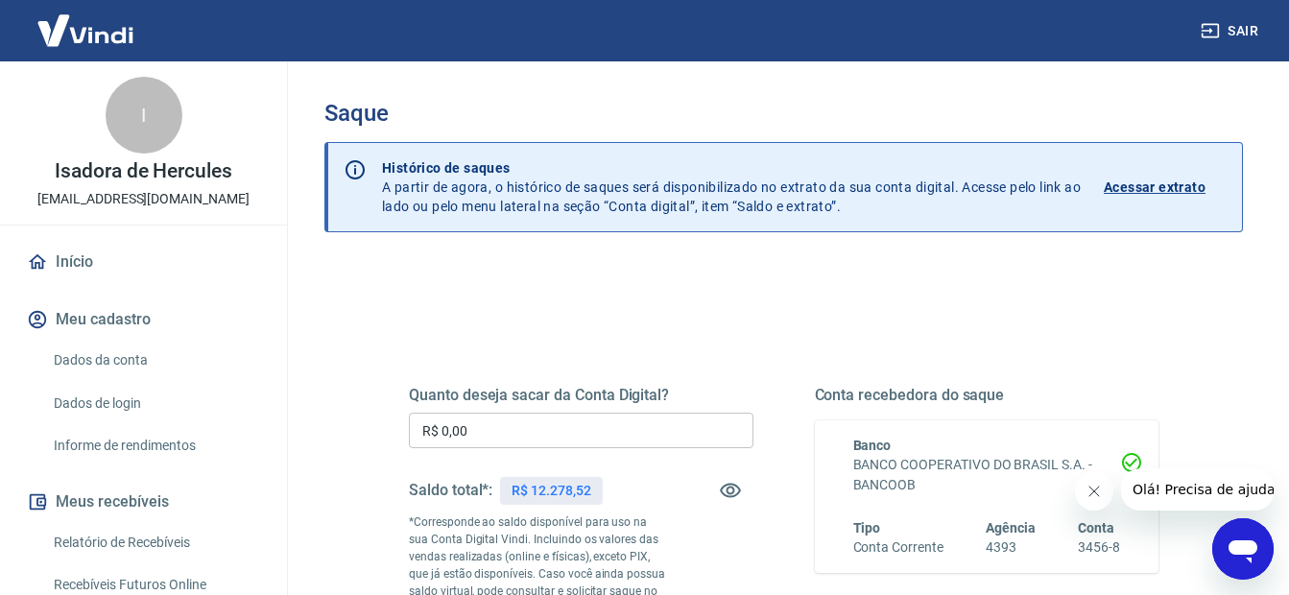
drag, startPoint x: 0, startPoint y: 0, endPoint x: 616, endPoint y: 435, distance: 753.8
click at [616, 435] on input "R$ 0,00" at bounding box center [581, 430] width 344 height 35
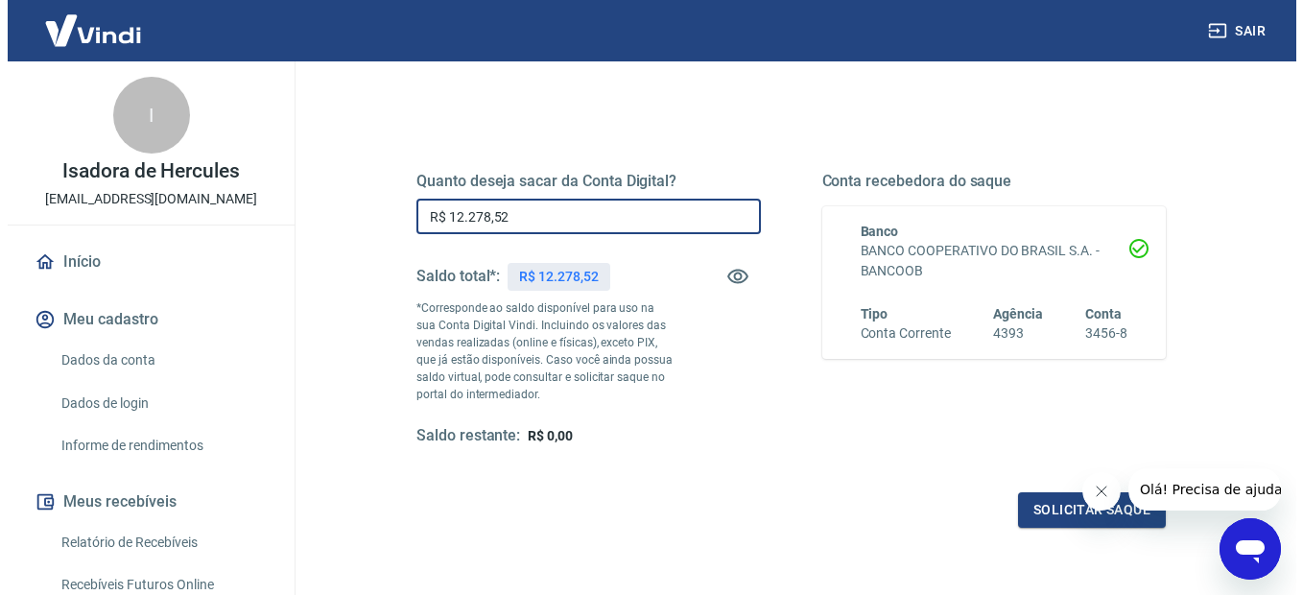
scroll to position [371, 0]
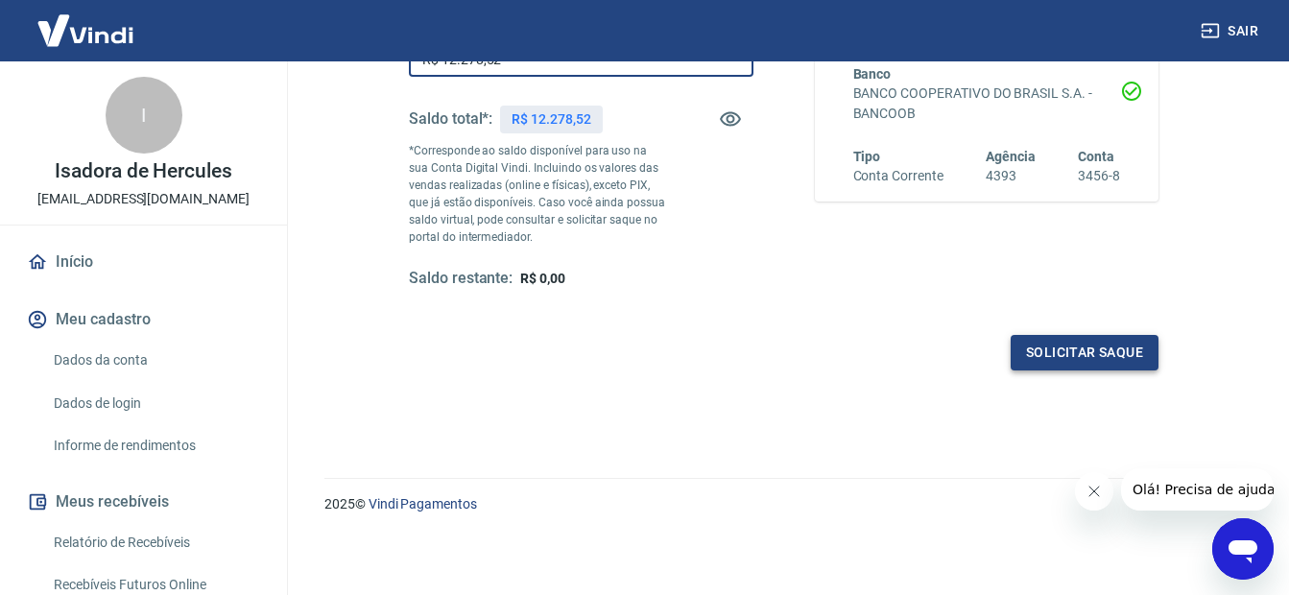
type input "R$ 12.278,52"
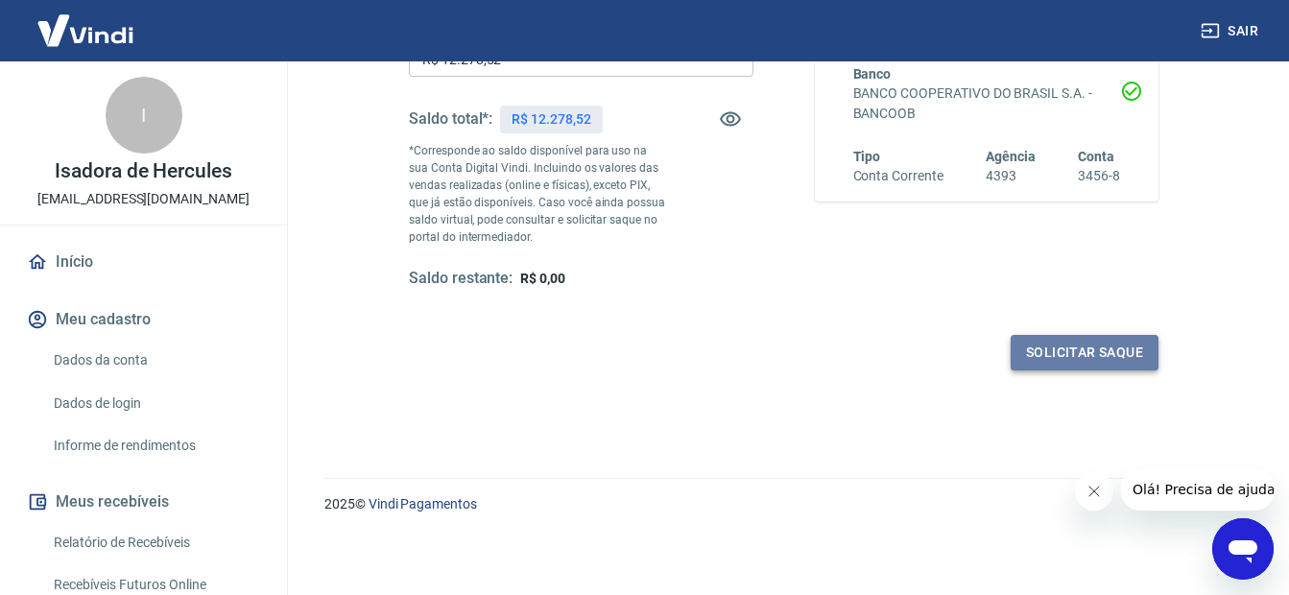
click at [1048, 351] on button "Solicitar saque" at bounding box center [1084, 352] width 148 height 35
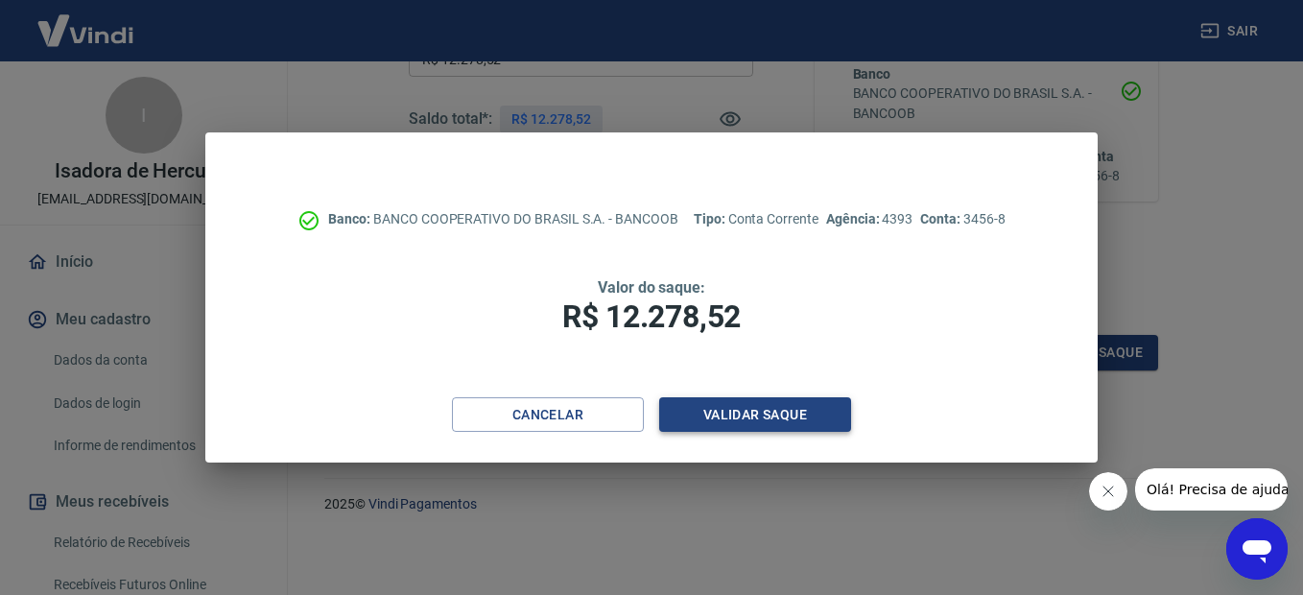
click at [798, 415] on button "Validar saque" at bounding box center [755, 414] width 192 height 35
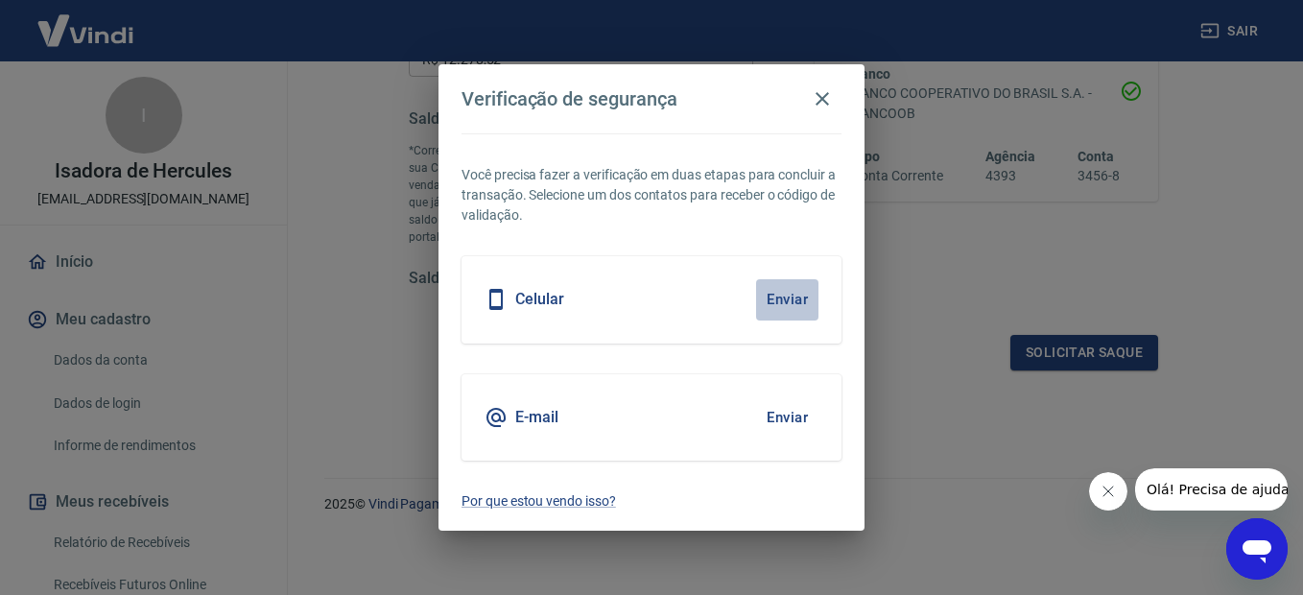
click at [774, 305] on button "Enviar" at bounding box center [787, 299] width 62 height 40
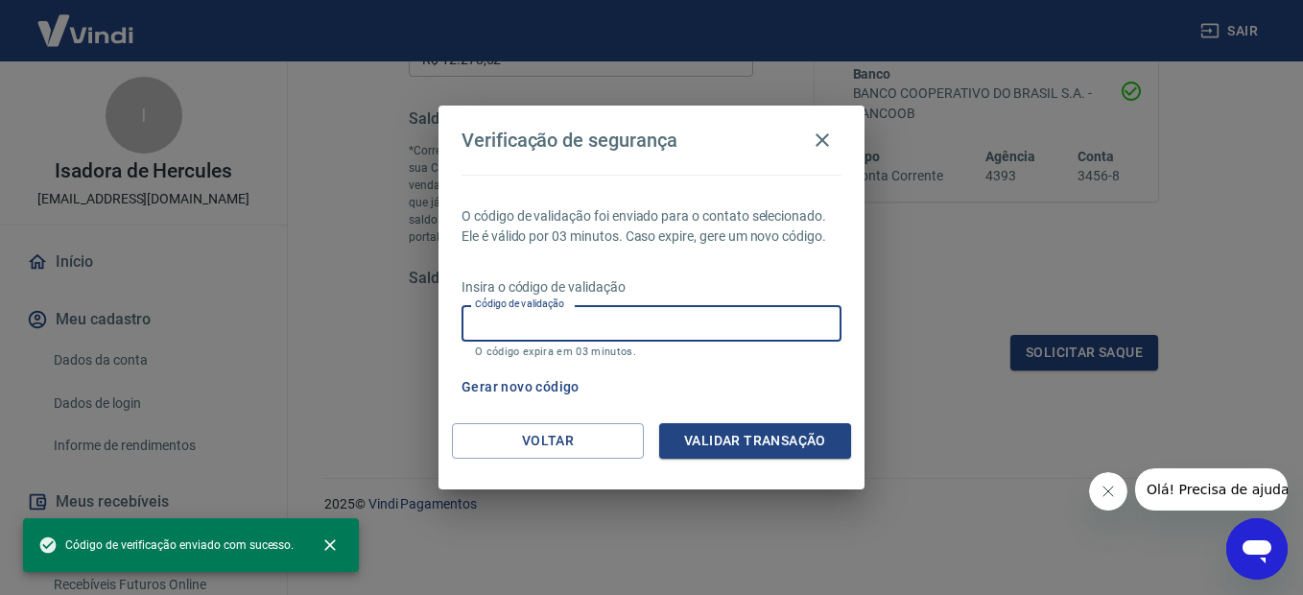
click at [778, 310] on input "Código de validação" at bounding box center [651, 322] width 380 height 35
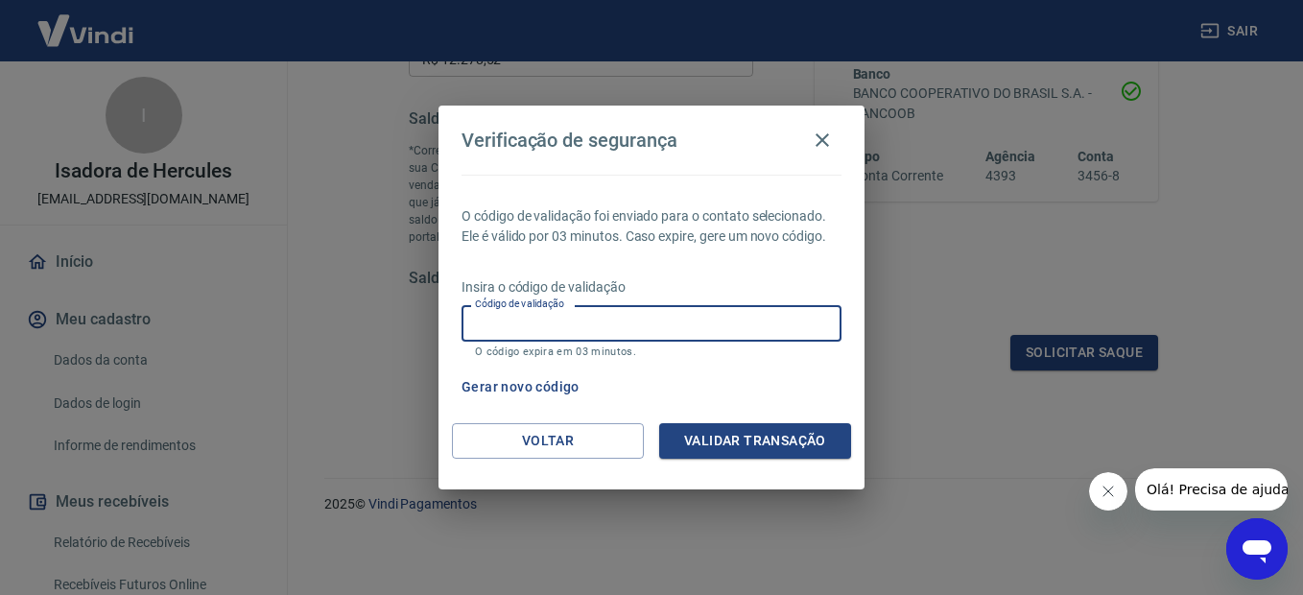
click at [778, 317] on input "Código de validação" at bounding box center [651, 322] width 380 height 35
type input "136221"
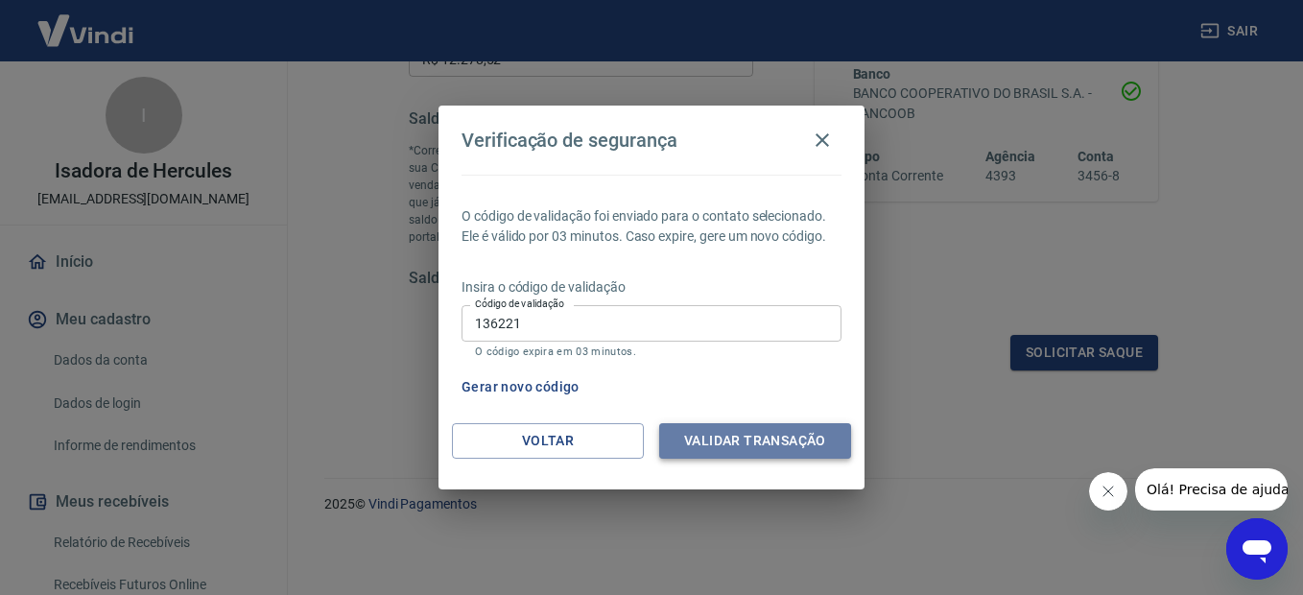
click at [764, 438] on button "Validar transação" at bounding box center [755, 440] width 192 height 35
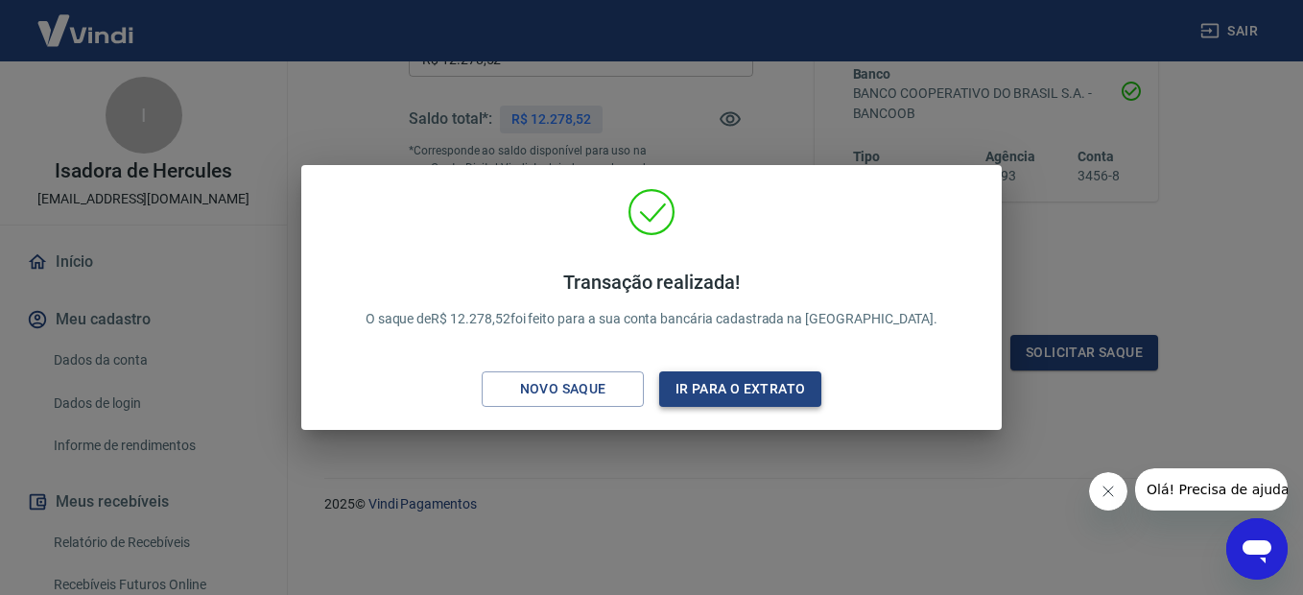
click at [763, 377] on button "Ir para o extrato" at bounding box center [740, 388] width 162 height 35
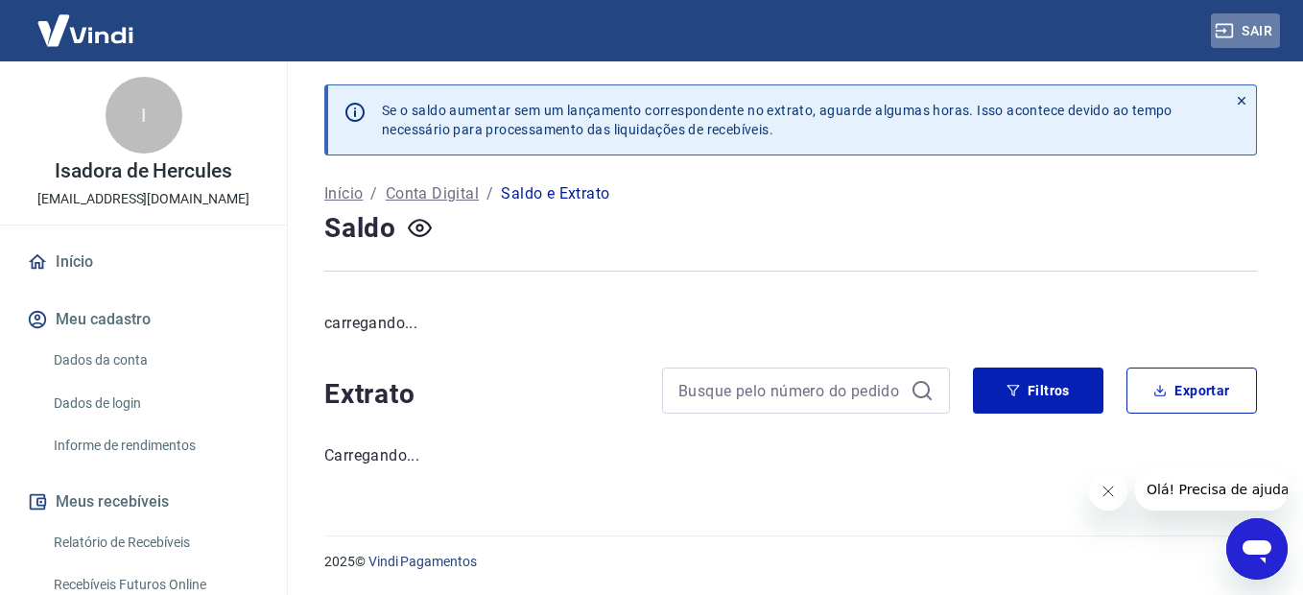
click at [1253, 29] on button "Sair" at bounding box center [1245, 30] width 69 height 35
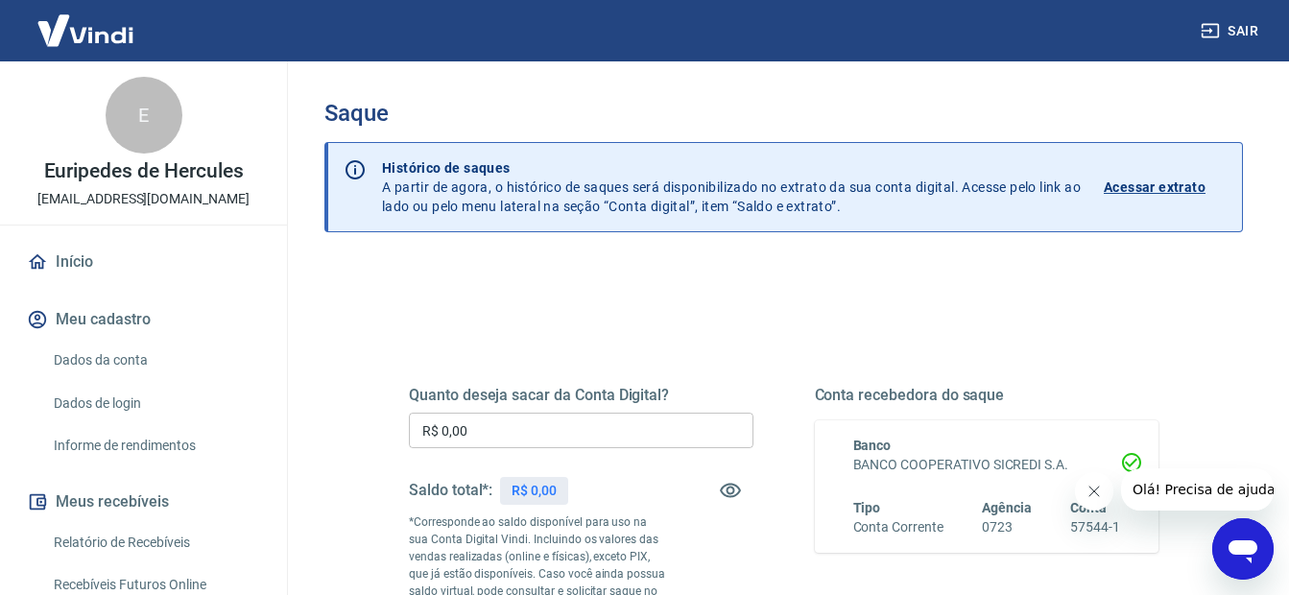
drag, startPoint x: 525, startPoint y: 438, endPoint x: 515, endPoint y: 418, distance: 22.3
click at [515, 418] on input "R$ 0,00" at bounding box center [581, 430] width 344 height 35
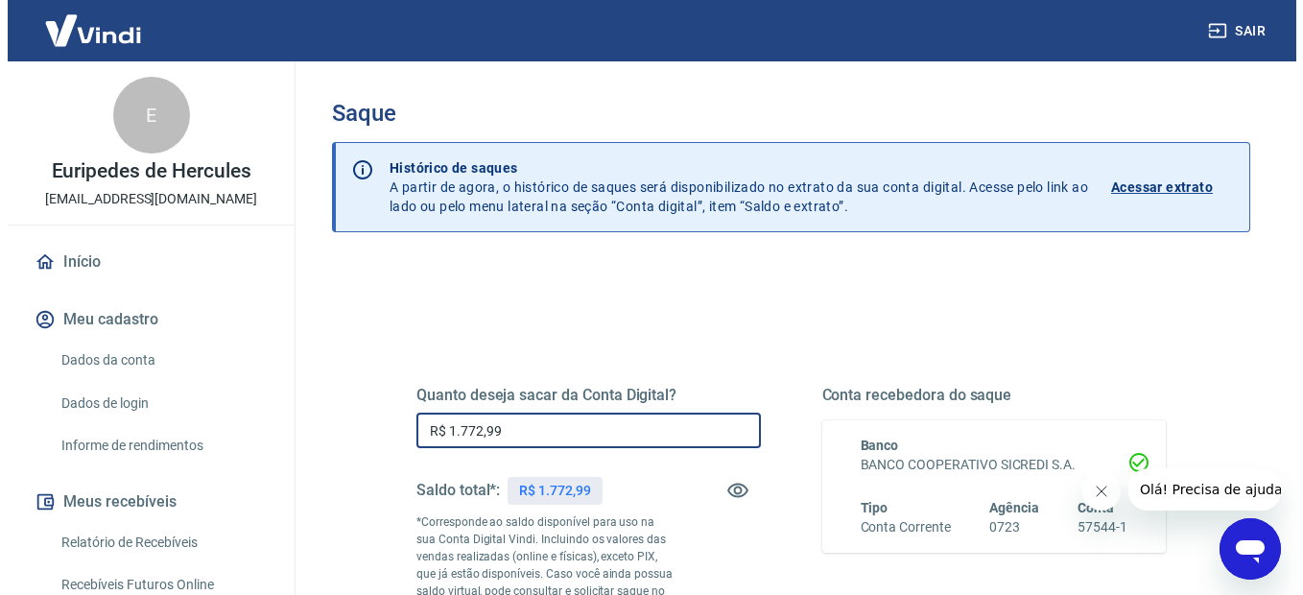
scroll to position [288, 0]
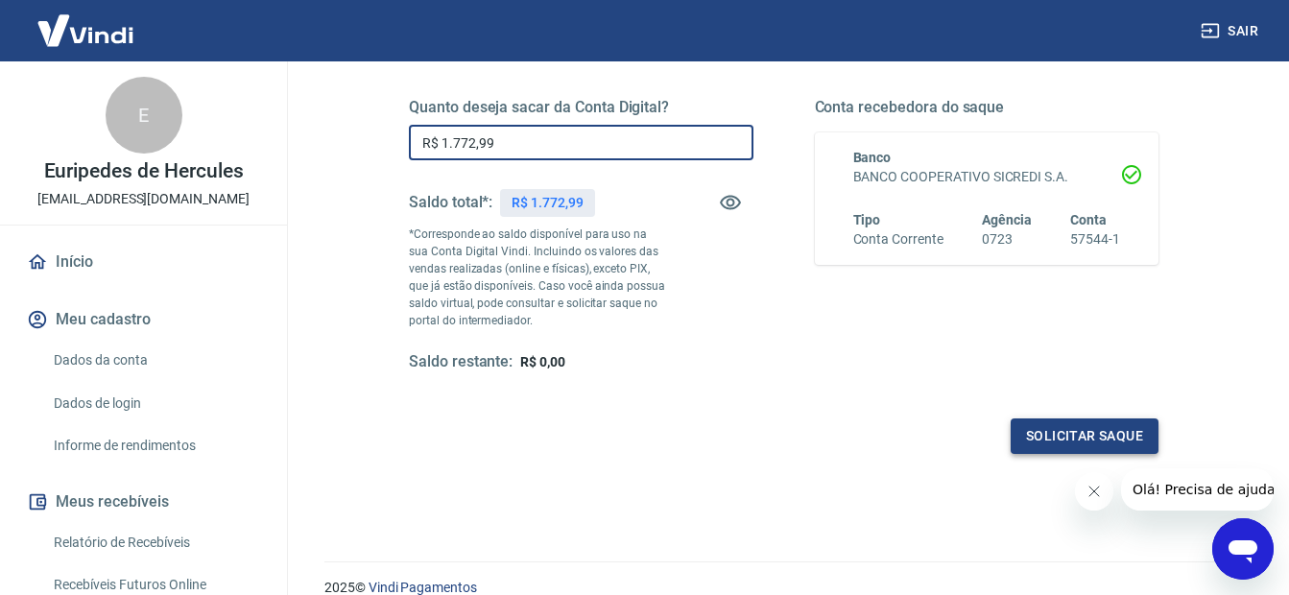
type input "R$ 1.772,99"
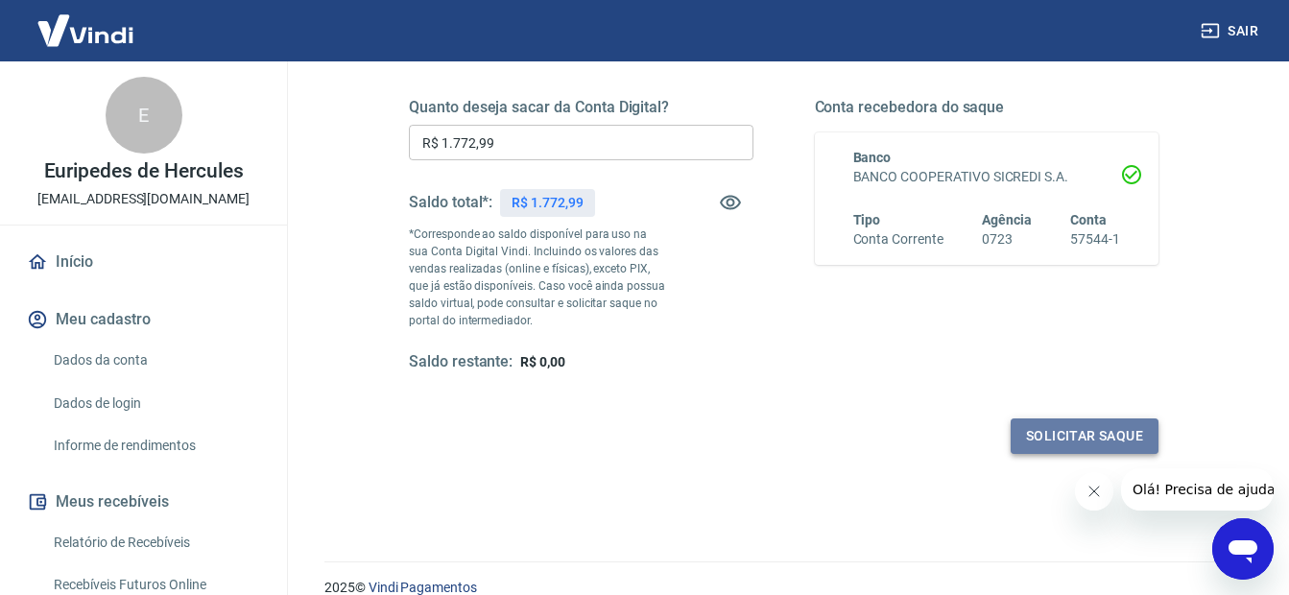
click at [1101, 437] on button "Solicitar saque" at bounding box center [1084, 435] width 148 height 35
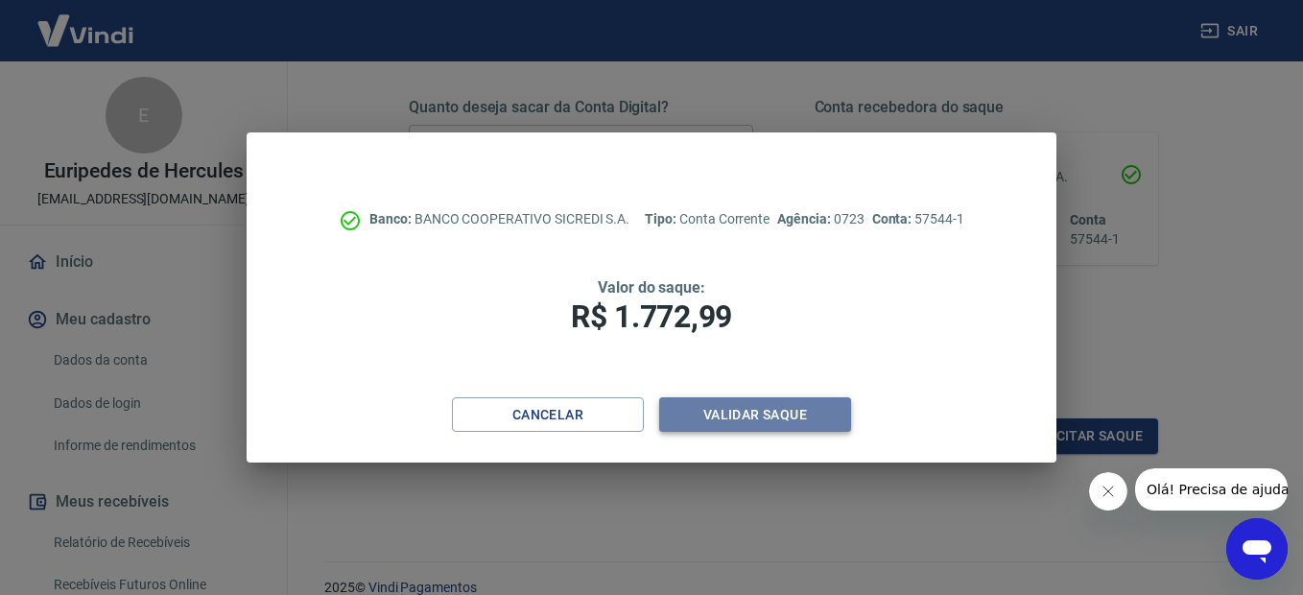
click at [798, 407] on button "Validar saque" at bounding box center [755, 414] width 192 height 35
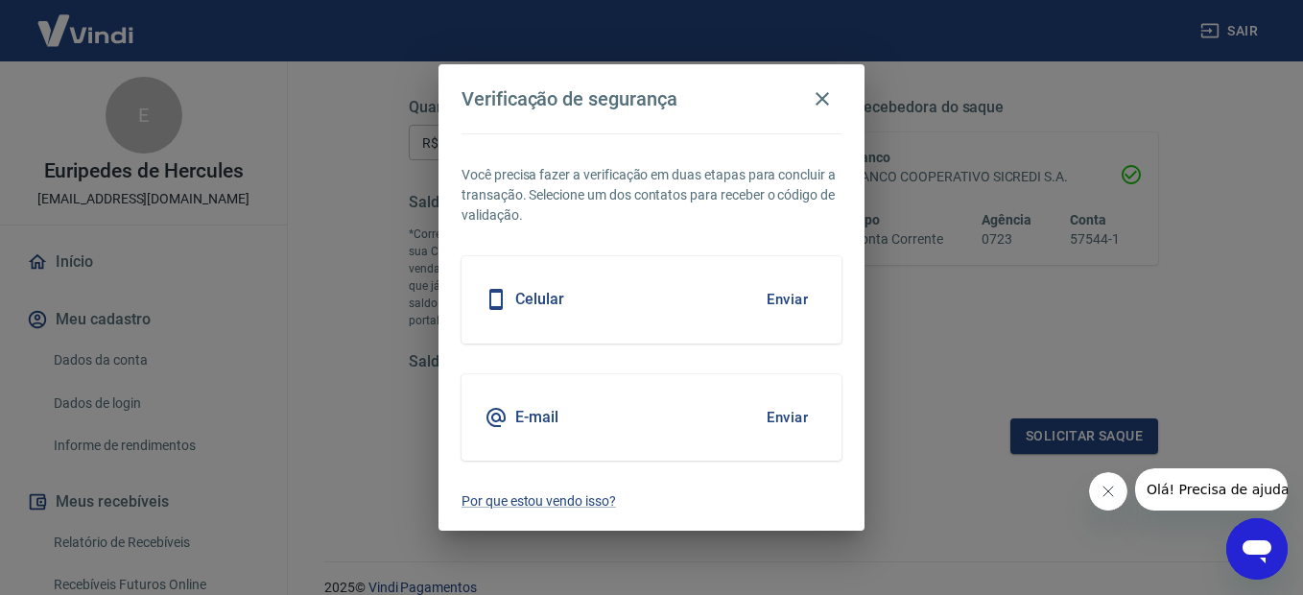
click at [784, 302] on button "Enviar" at bounding box center [787, 299] width 62 height 40
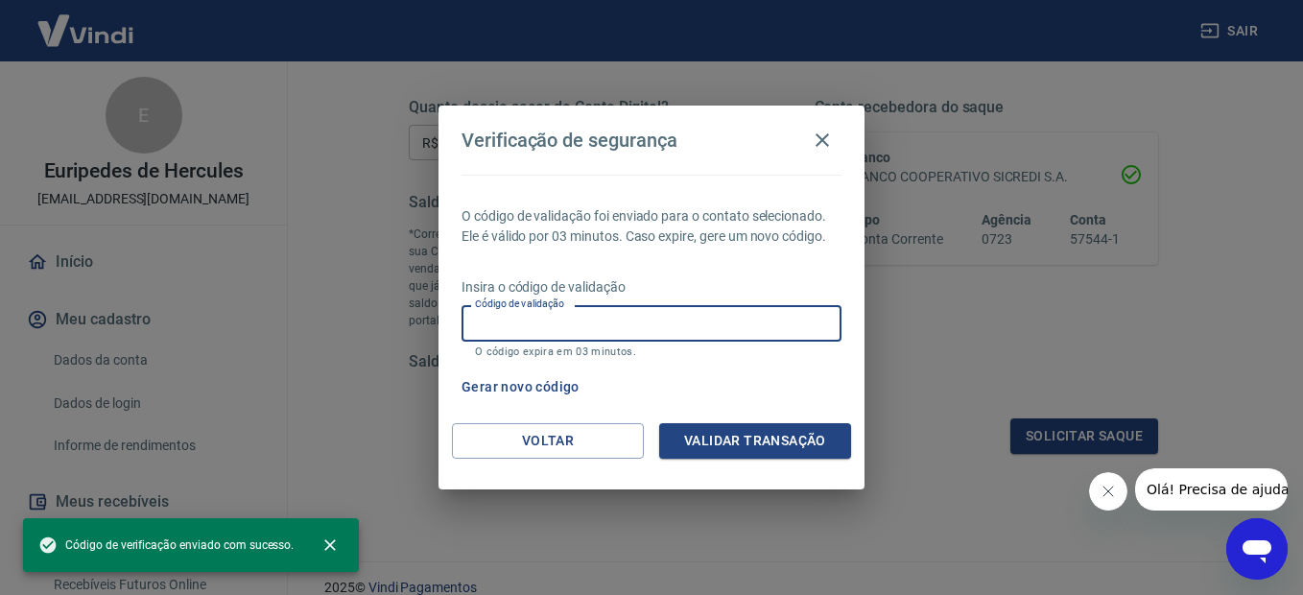
click at [783, 319] on input "Código de validação" at bounding box center [651, 322] width 380 height 35
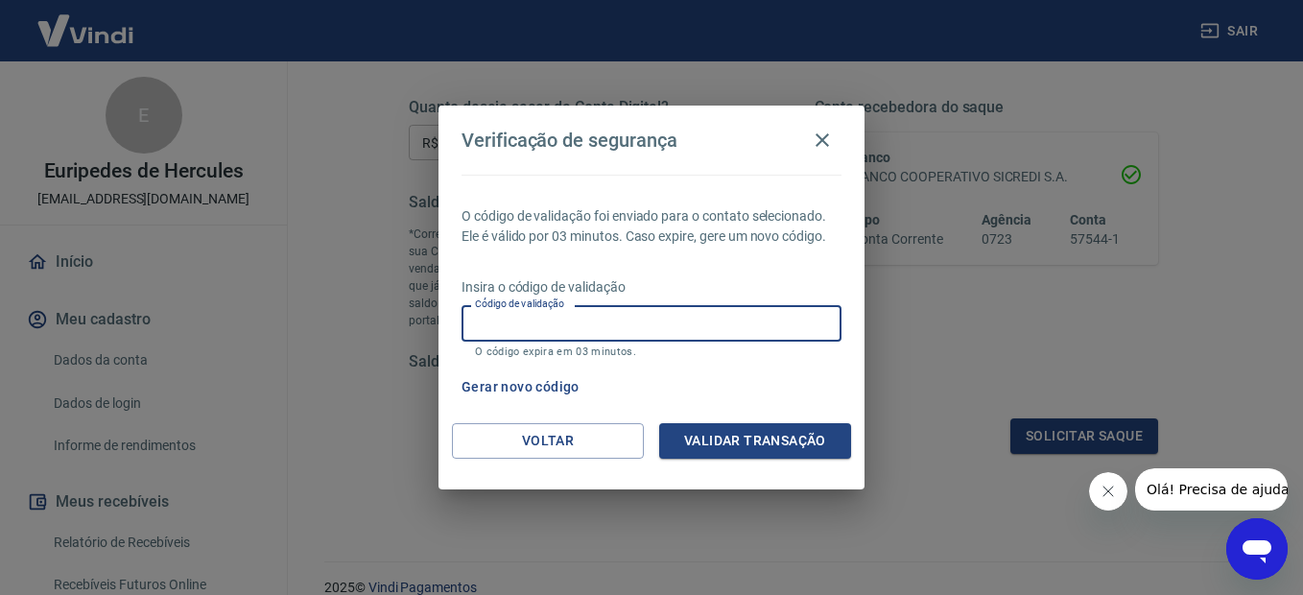
click at [557, 330] on input "Código de validação" at bounding box center [651, 322] width 380 height 35
type input "677890"
click at [723, 437] on button "Validar transação" at bounding box center [755, 440] width 192 height 35
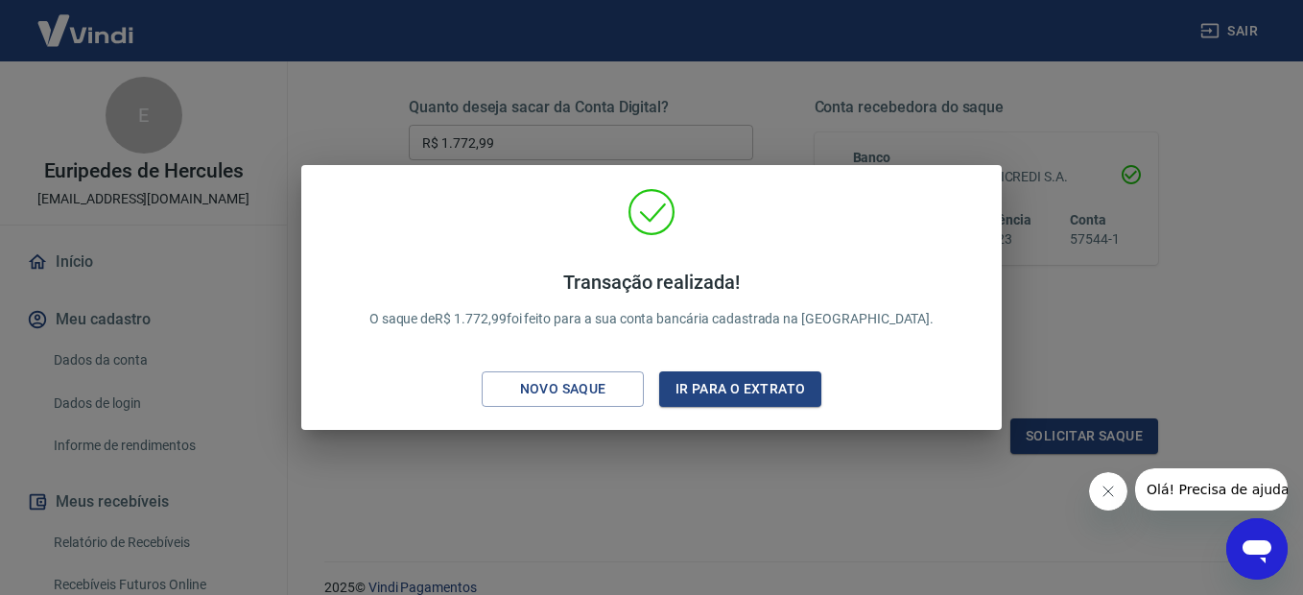
click at [913, 479] on div "Transação realizada! O saque de R$ 1.772,99 foi feito para a sua conta bancária…" at bounding box center [651, 297] width 1303 height 595
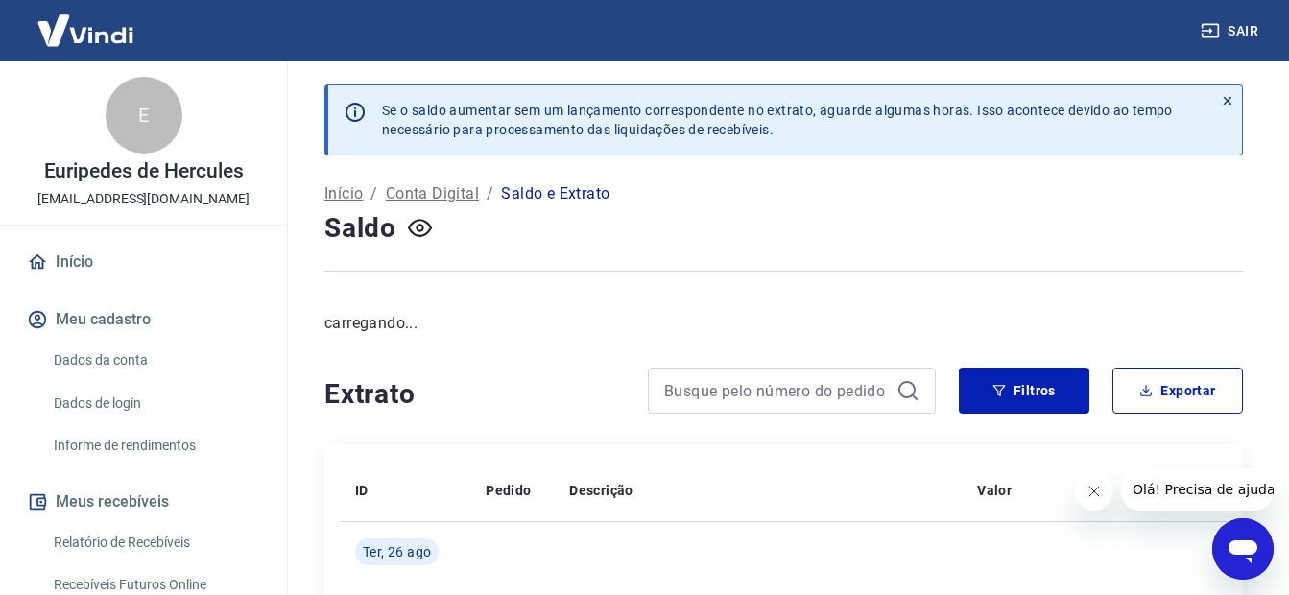
click at [1244, 24] on button "Sair" at bounding box center [1230, 30] width 69 height 35
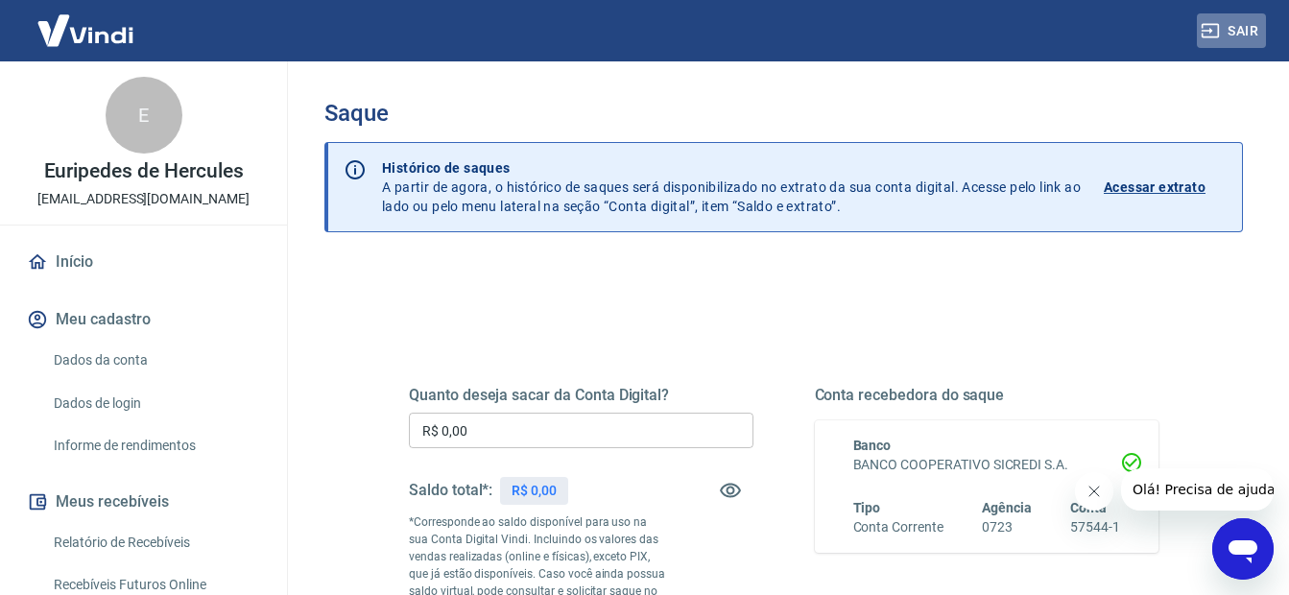
click at [1244, 27] on button "Sair" at bounding box center [1230, 30] width 69 height 35
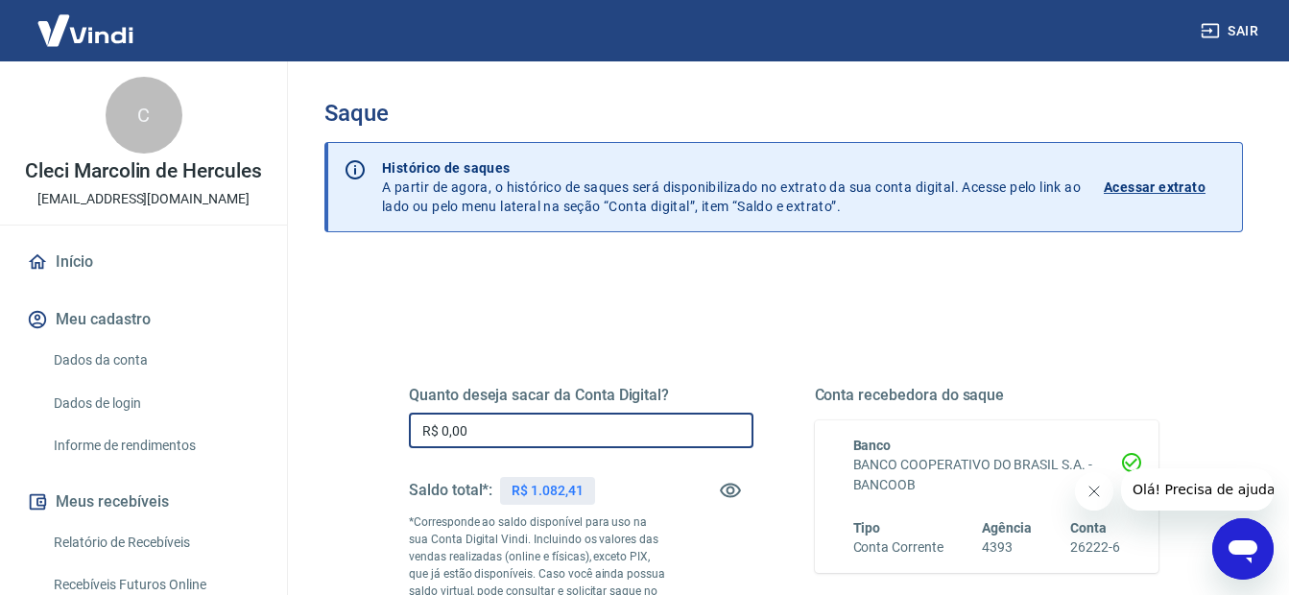
drag, startPoint x: 583, startPoint y: 431, endPoint x: 563, endPoint y: 414, distance: 26.5
click at [569, 417] on input "R$ 0,00" at bounding box center [581, 430] width 344 height 35
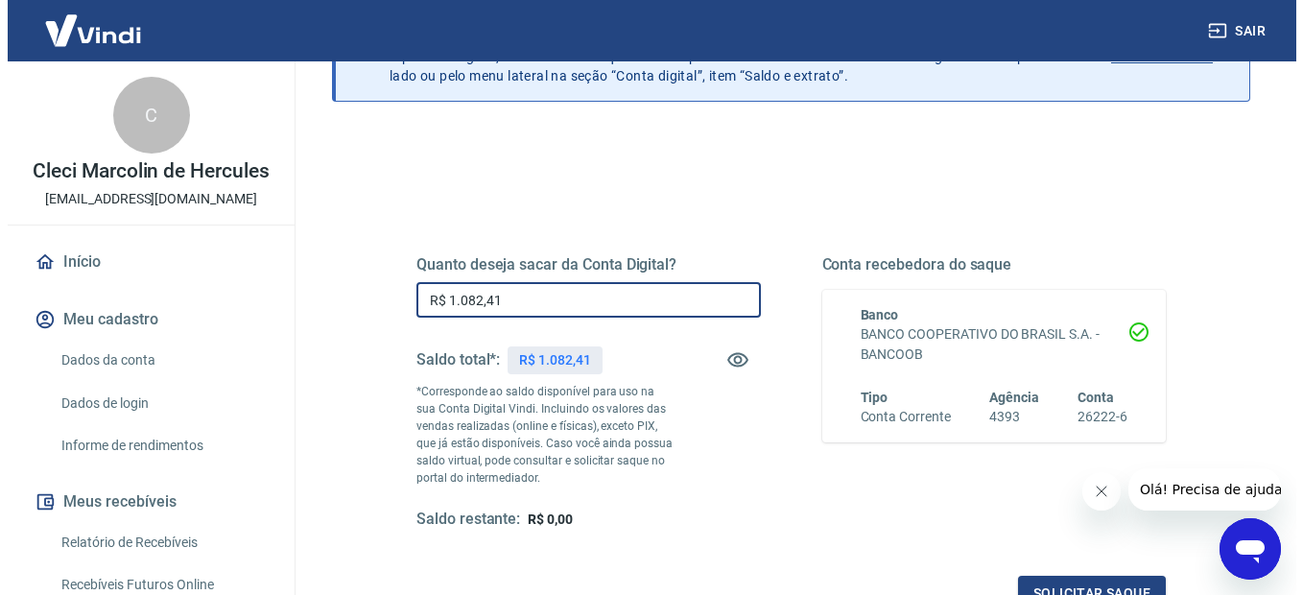
scroll to position [288, 0]
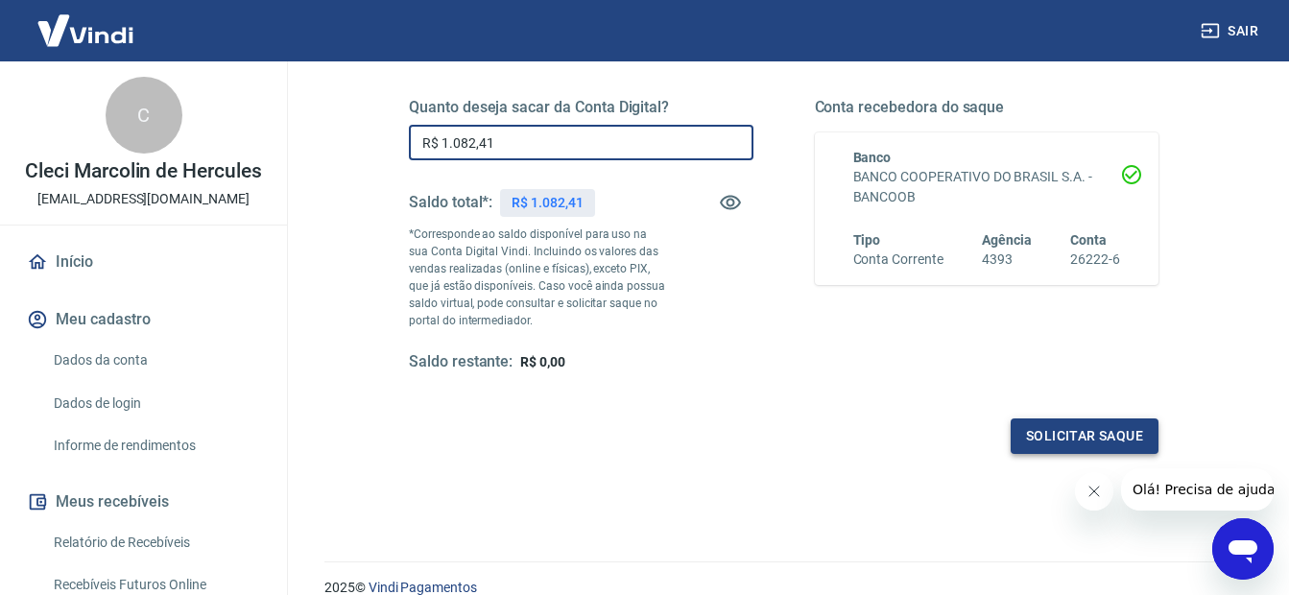
type input "R$ 1.082,41"
click at [1058, 449] on button "Solicitar saque" at bounding box center [1084, 435] width 148 height 35
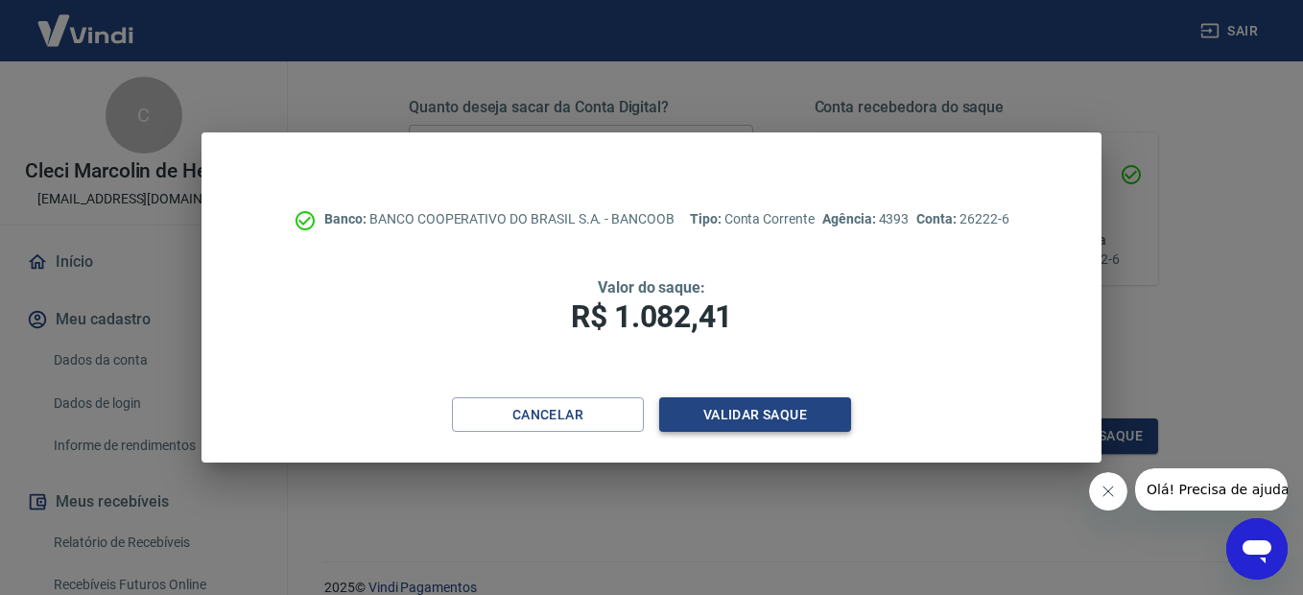
click at [766, 399] on button "Validar saque" at bounding box center [755, 414] width 192 height 35
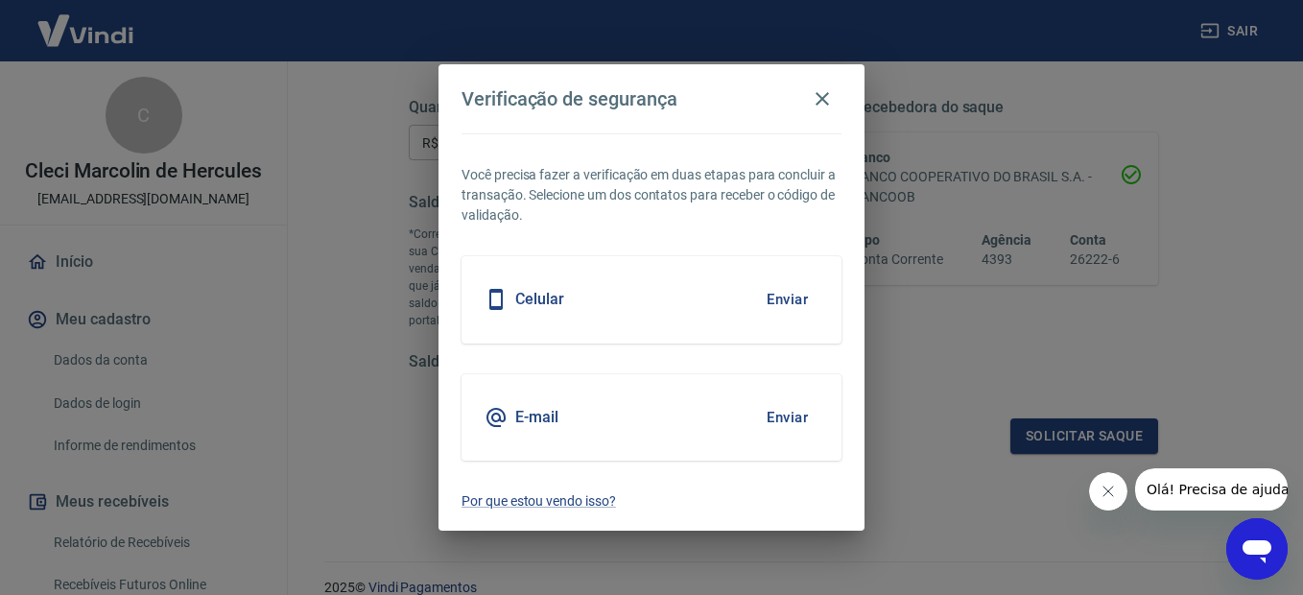
click at [783, 306] on button "Enviar" at bounding box center [787, 299] width 62 height 40
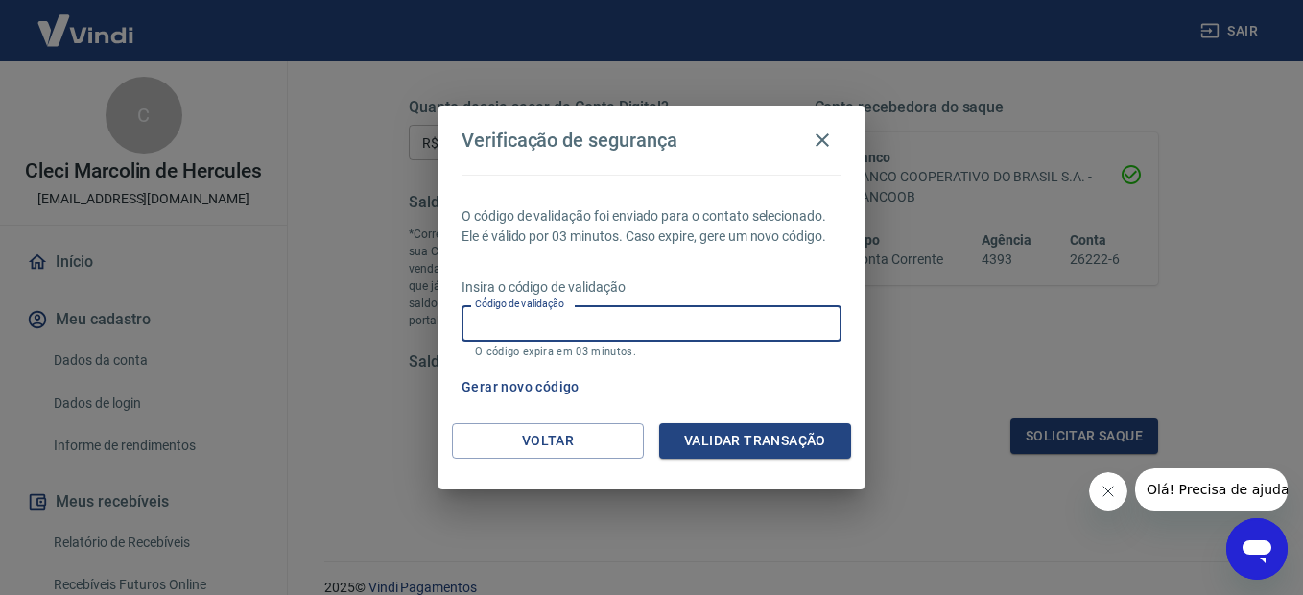
click at [568, 333] on input "Código de validação" at bounding box center [651, 322] width 380 height 35
click at [717, 437] on button "Validar transação" at bounding box center [755, 440] width 192 height 35
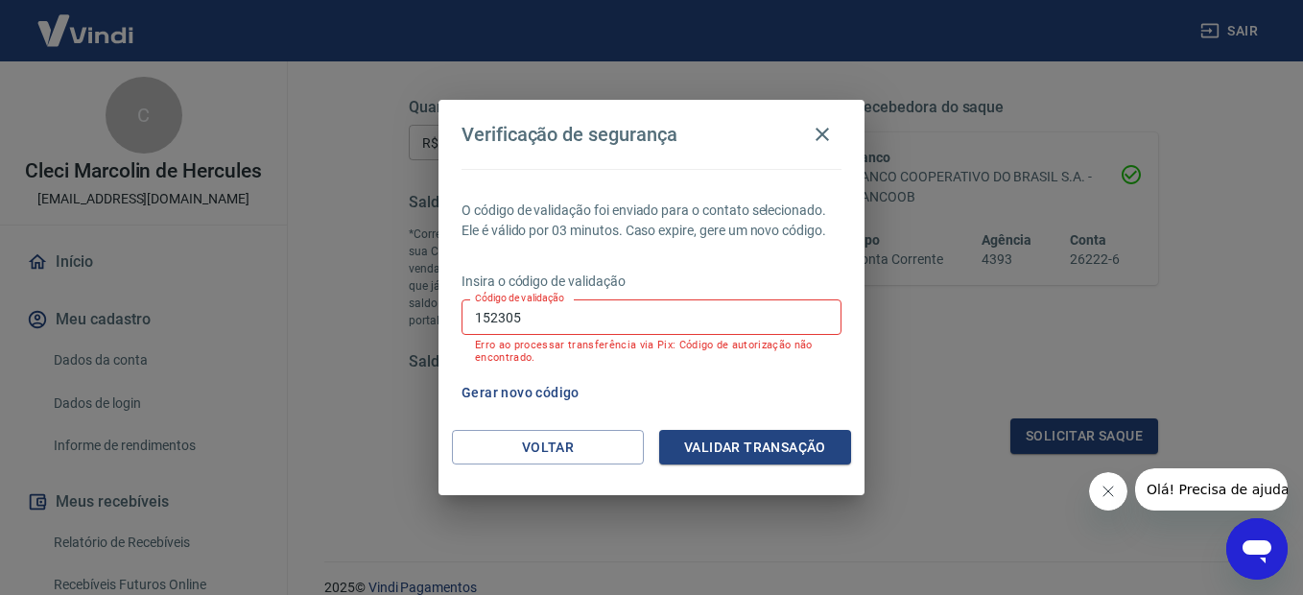
click at [689, 317] on input "152305" at bounding box center [651, 316] width 380 height 35
type input "152302"
click at [716, 450] on button "Validar transação" at bounding box center [755, 447] width 192 height 35
click at [541, 394] on button "Gerar novo código" at bounding box center [520, 392] width 133 height 35
